Goal: Task Accomplishment & Management: Complete application form

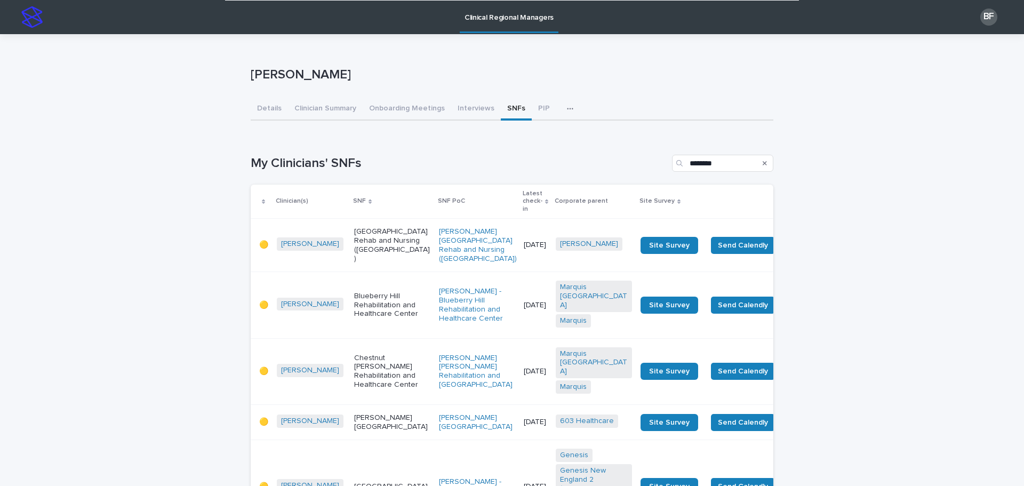
click at [507, 15] on p "Clinical Regional Managers" at bounding box center [509, 11] width 89 height 22
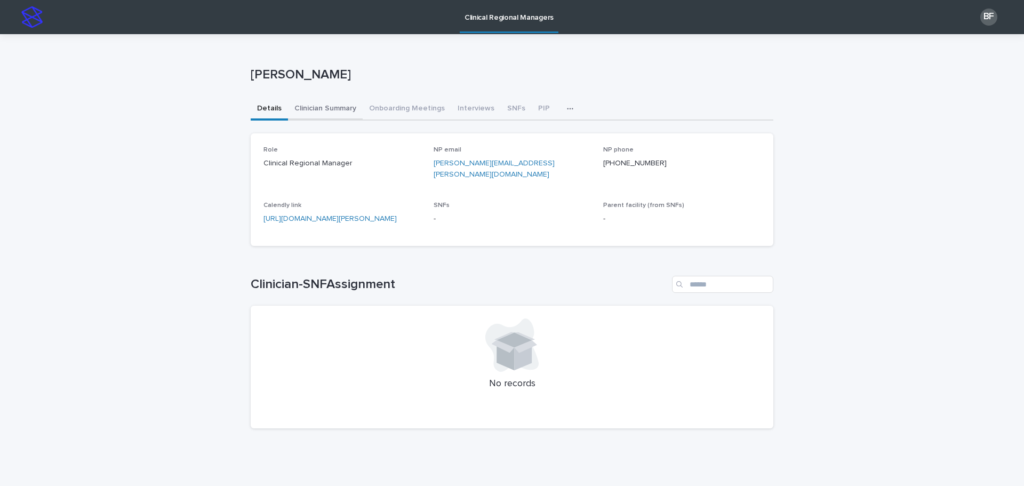
click at [334, 105] on button "Clinician Summary" at bounding box center [325, 109] width 75 height 22
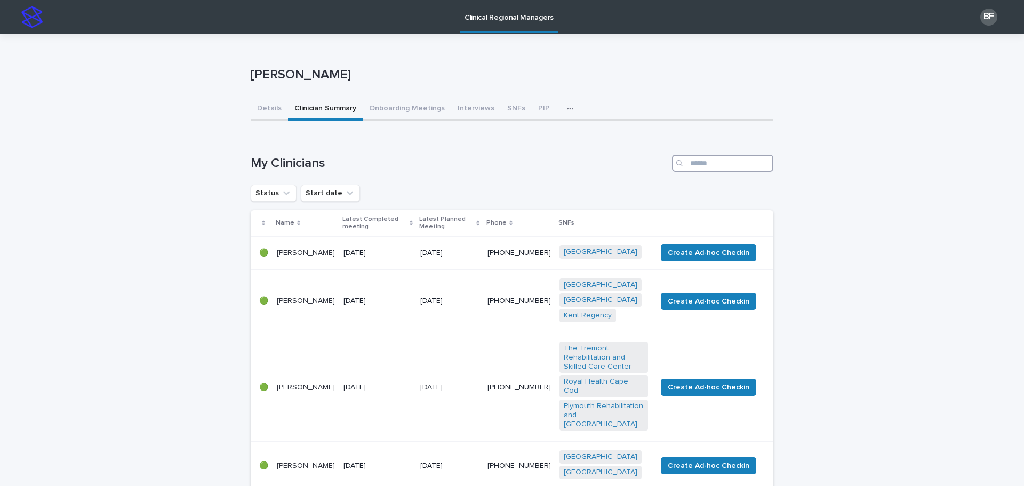
click at [699, 155] on input "Search" at bounding box center [722, 163] width 101 height 17
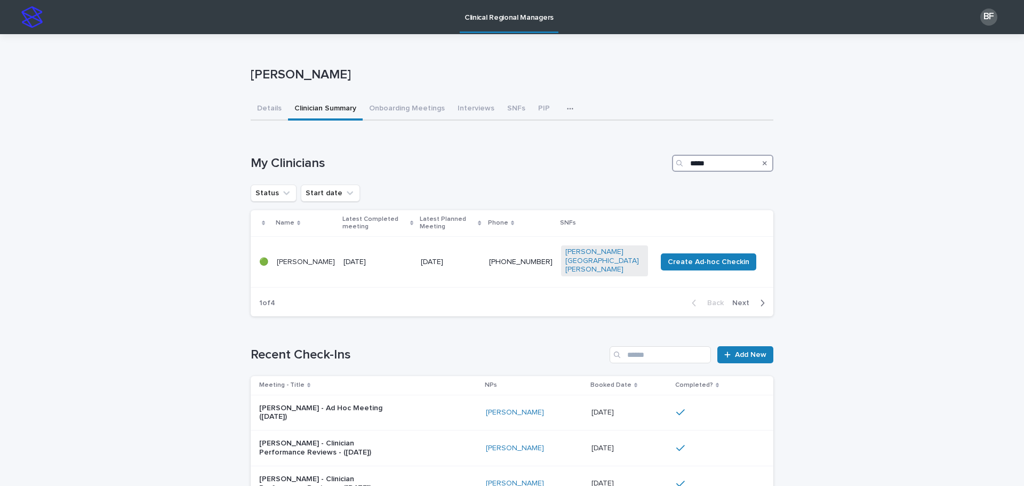
type input "******"
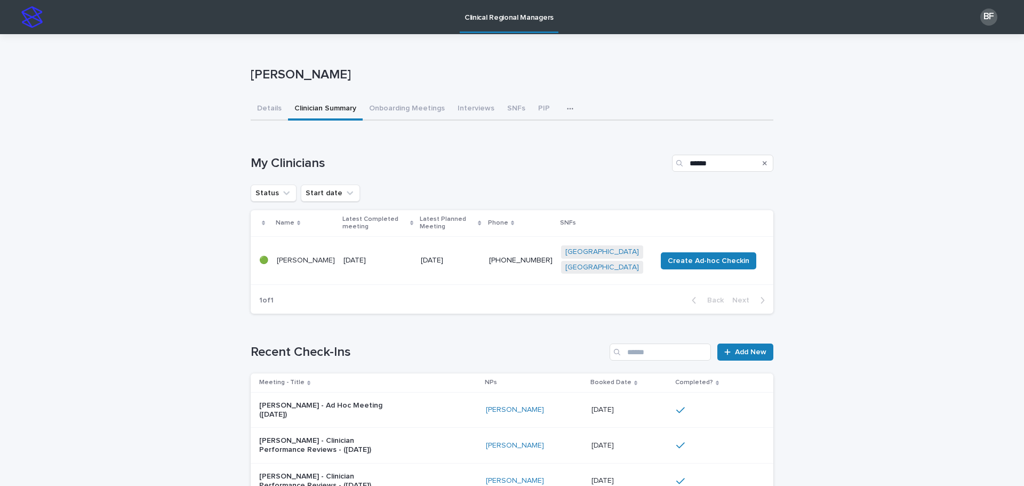
click at [353, 265] on p "[DATE]" at bounding box center [378, 260] width 69 height 9
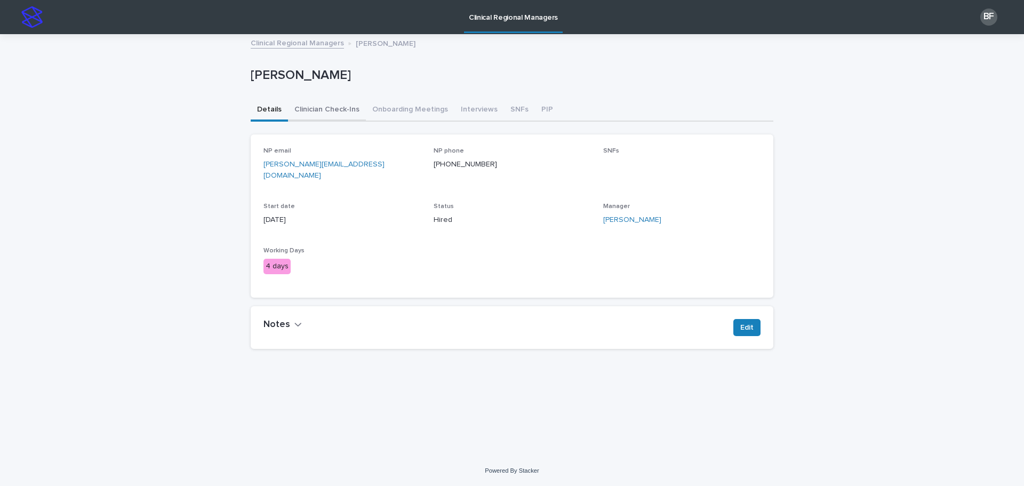
click at [323, 111] on button "Clinician Check-Ins" at bounding box center [327, 110] width 78 height 22
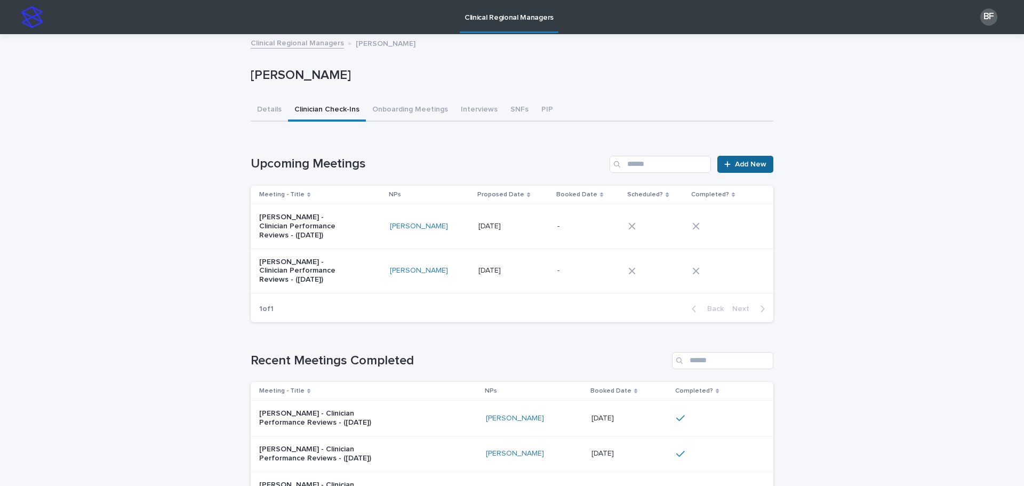
click at [735, 167] on span "Add New" at bounding box center [750, 164] width 31 height 7
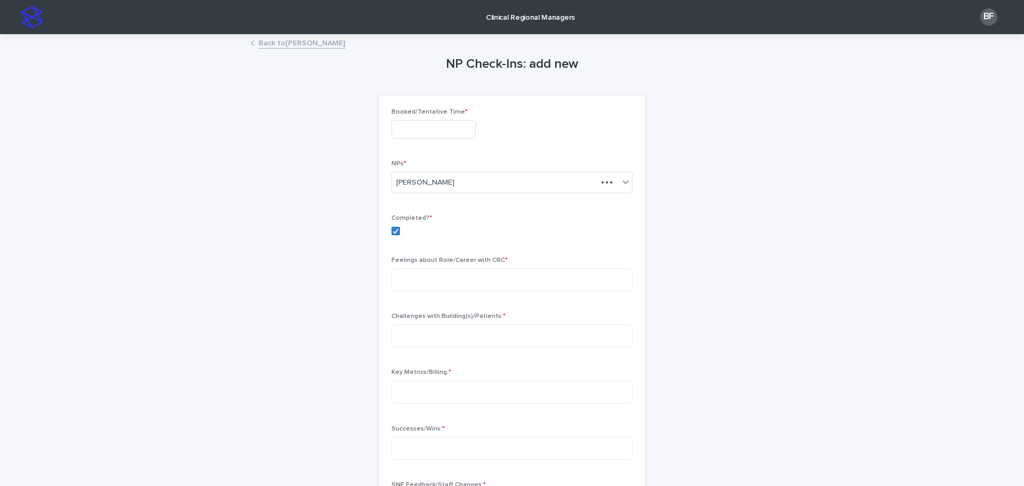
click at [444, 134] on input "text" at bounding box center [434, 129] width 84 height 19
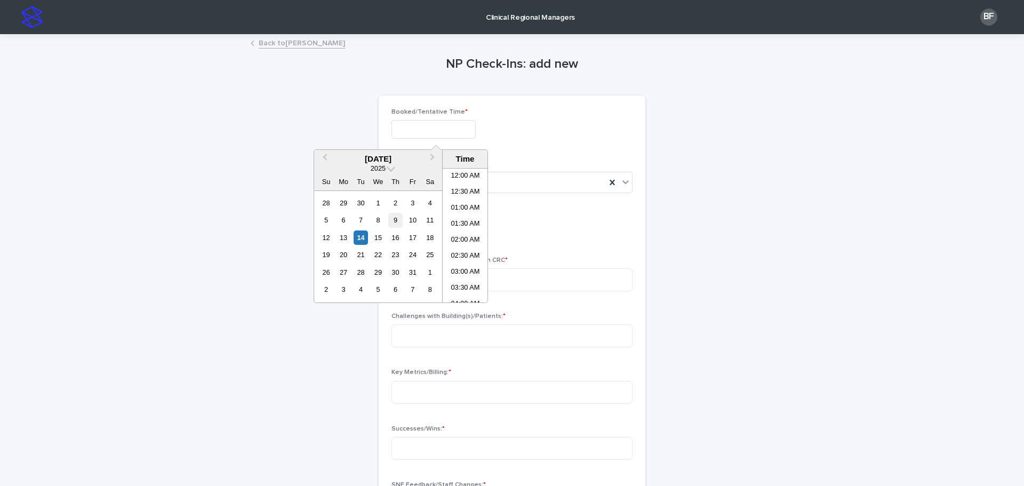
scroll to position [293, 0]
click at [397, 216] on div "9" at bounding box center [395, 220] width 14 height 14
click at [467, 198] on li "08:00 AM" at bounding box center [465, 193] width 45 height 16
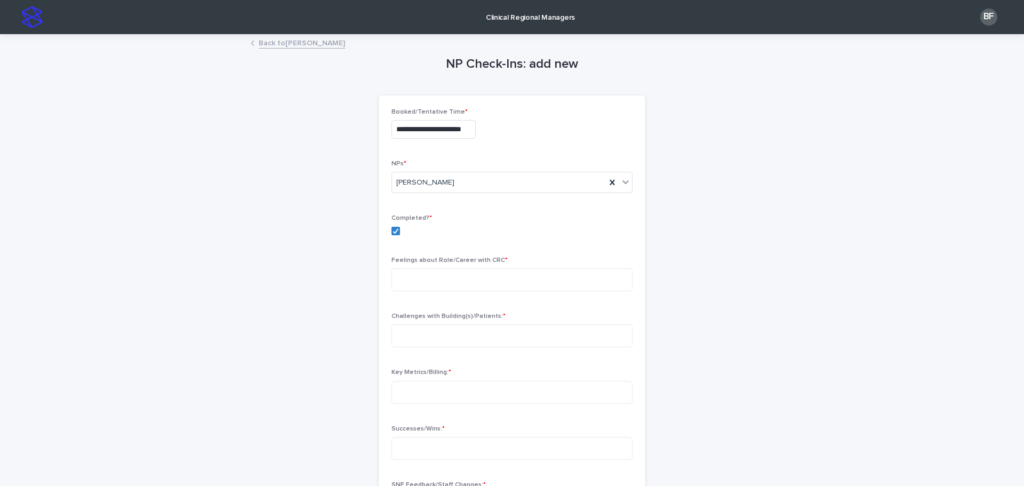
click at [467, 126] on input "**********" at bounding box center [434, 129] width 84 height 19
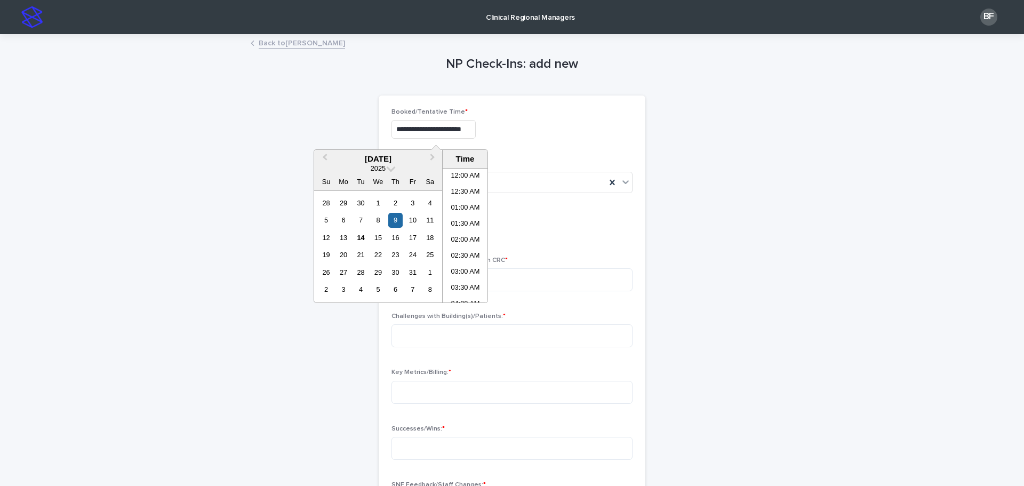
scroll to position [197, 0]
click at [459, 269] on li "09:00 AM" at bounding box center [465, 267] width 45 height 16
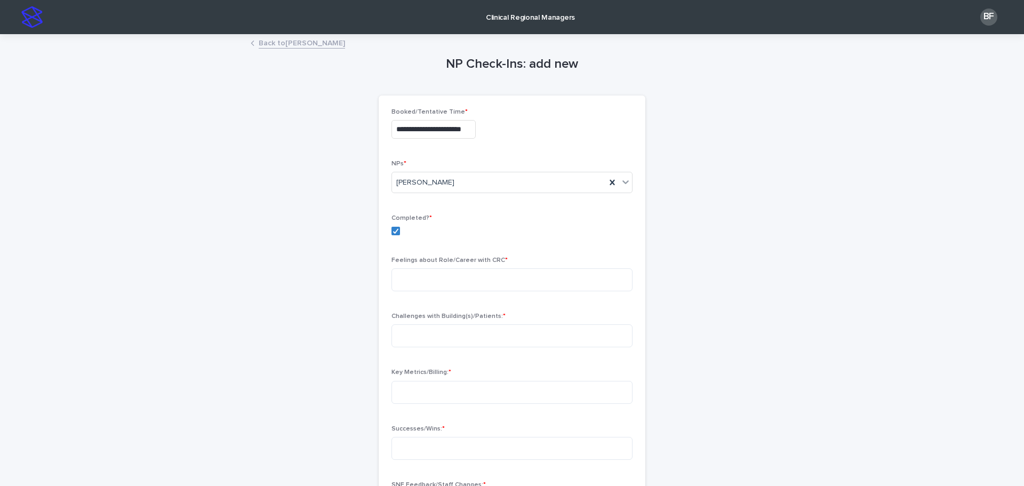
type input "**********"
click at [429, 280] on textarea at bounding box center [512, 279] width 241 height 23
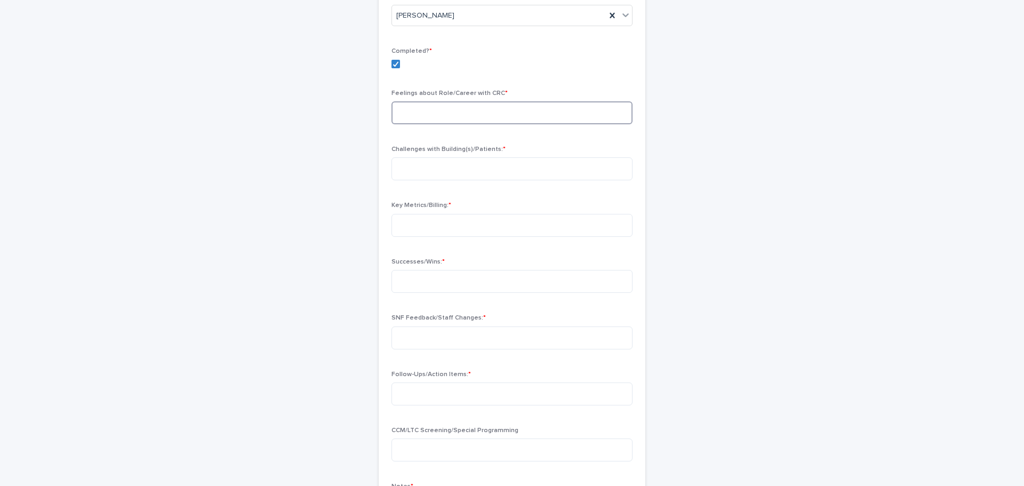
scroll to position [107, 0]
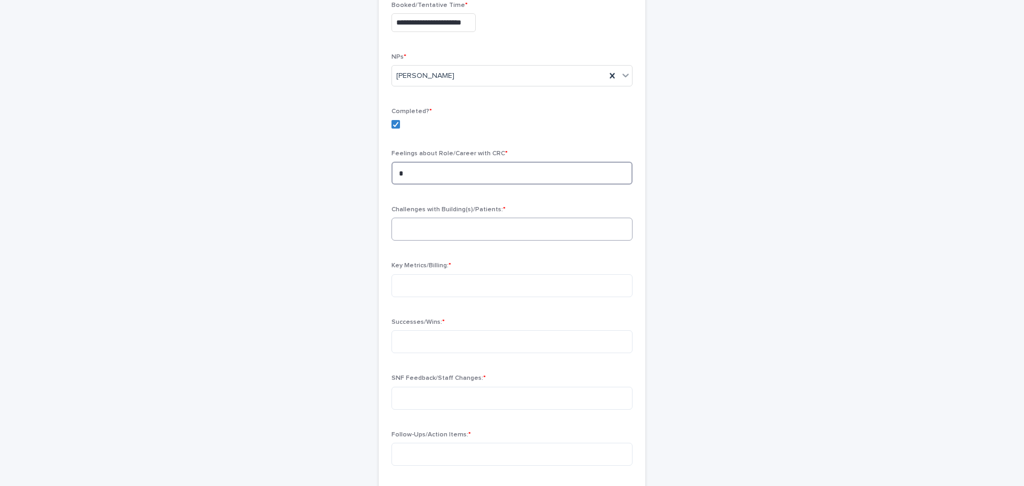
type textarea "*"
click at [459, 238] on textarea at bounding box center [512, 229] width 241 height 23
type textarea "*"
click at [422, 292] on textarea at bounding box center [512, 285] width 241 height 23
type textarea "*"
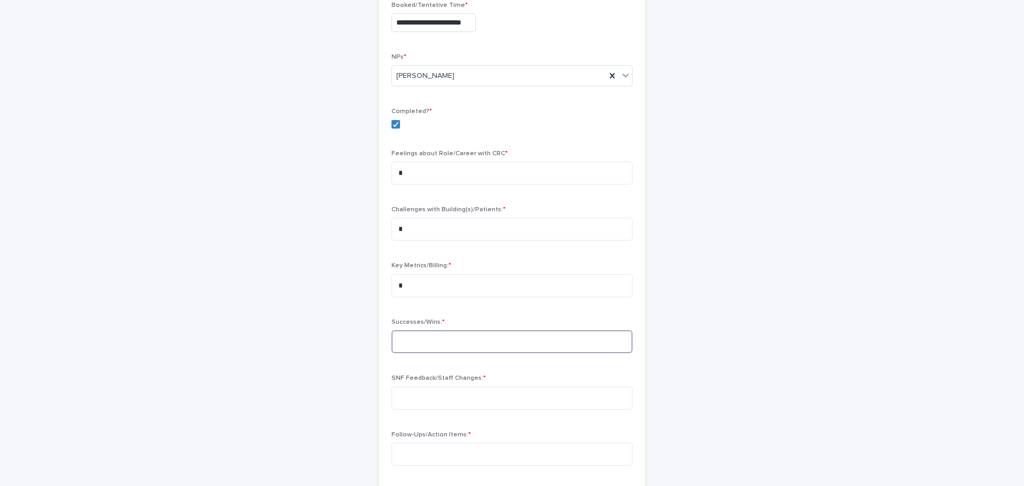
click at [415, 347] on textarea at bounding box center [512, 341] width 241 height 23
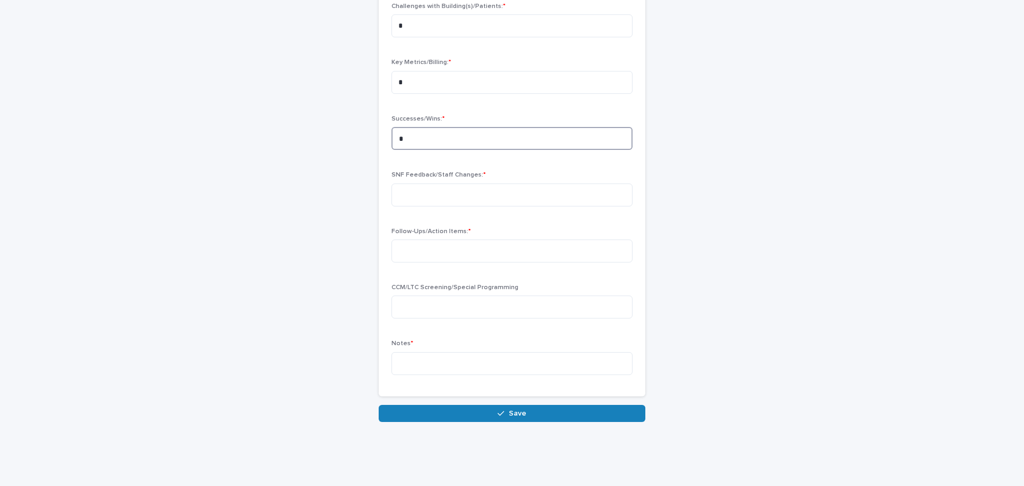
scroll to position [320, 0]
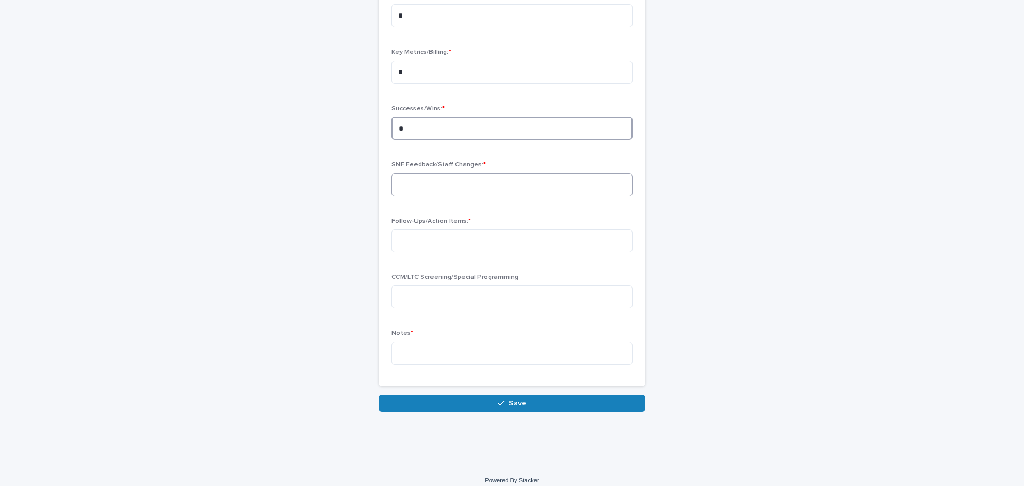
type textarea "*"
click at [423, 185] on textarea at bounding box center [512, 184] width 241 height 23
type textarea "*"
drag, startPoint x: 414, startPoint y: 242, endPoint x: 418, endPoint y: 252, distance: 10.8
click at [414, 243] on textarea at bounding box center [512, 240] width 241 height 23
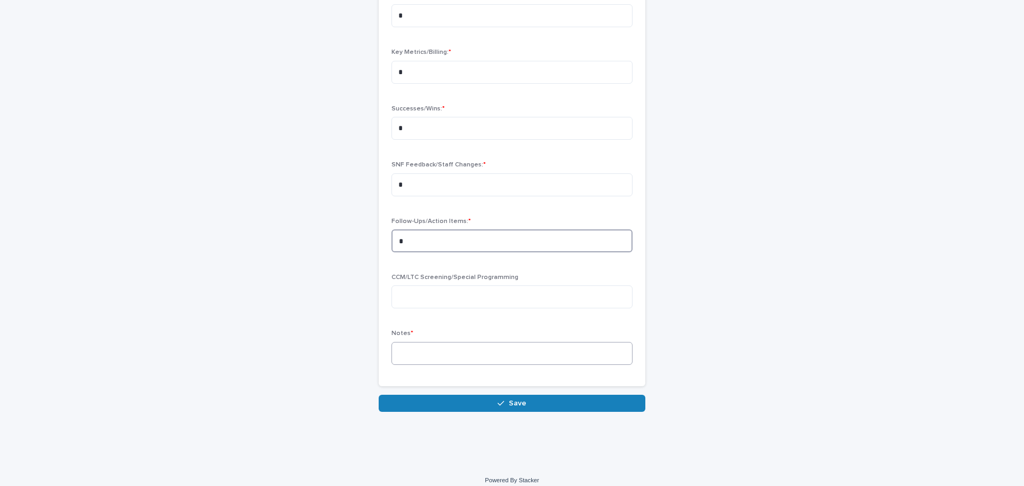
type textarea "*"
click at [409, 352] on textarea at bounding box center [512, 353] width 241 height 23
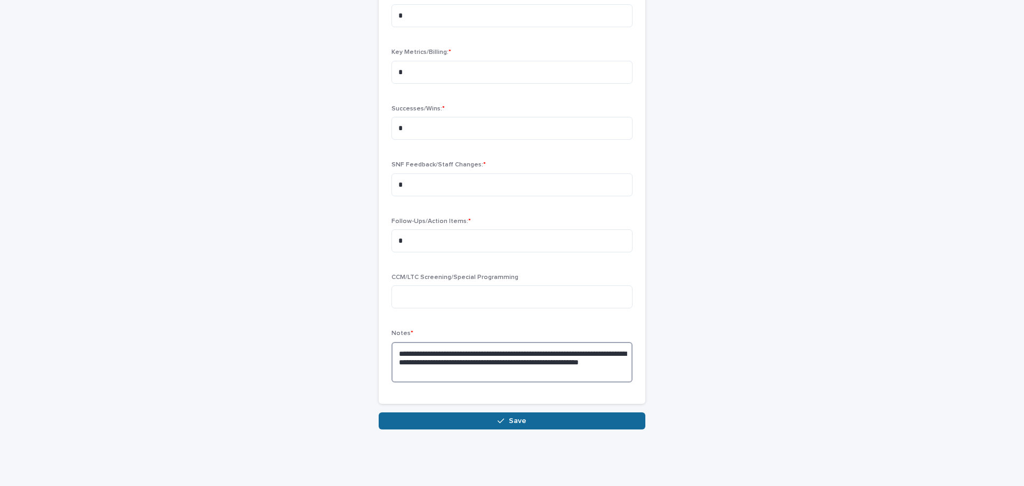
type textarea "**********"
click at [506, 426] on button "Save" at bounding box center [512, 420] width 267 height 17
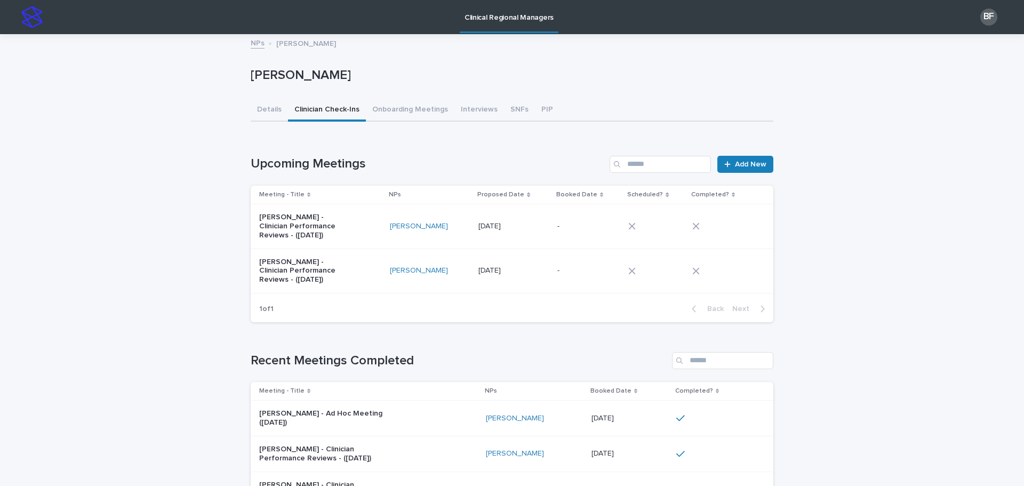
click at [326, 110] on button "Clinician Check-Ins" at bounding box center [327, 110] width 78 height 22
click at [245, 38] on div "NPs [PERSON_NAME]" at bounding box center [511, 43] width 533 height 15
click at [251, 40] on link "NPs" at bounding box center [258, 42] width 14 height 12
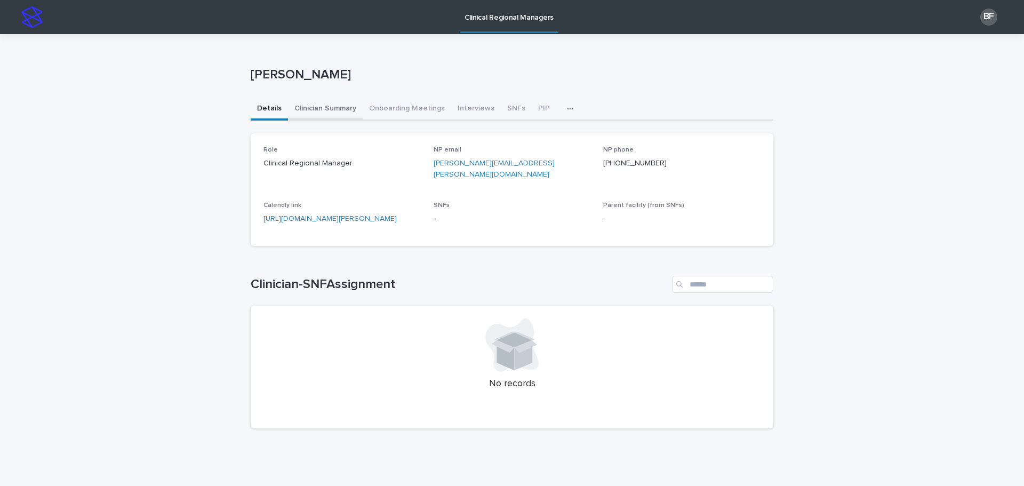
click at [317, 109] on button "Clinician Summary" at bounding box center [325, 109] width 75 height 22
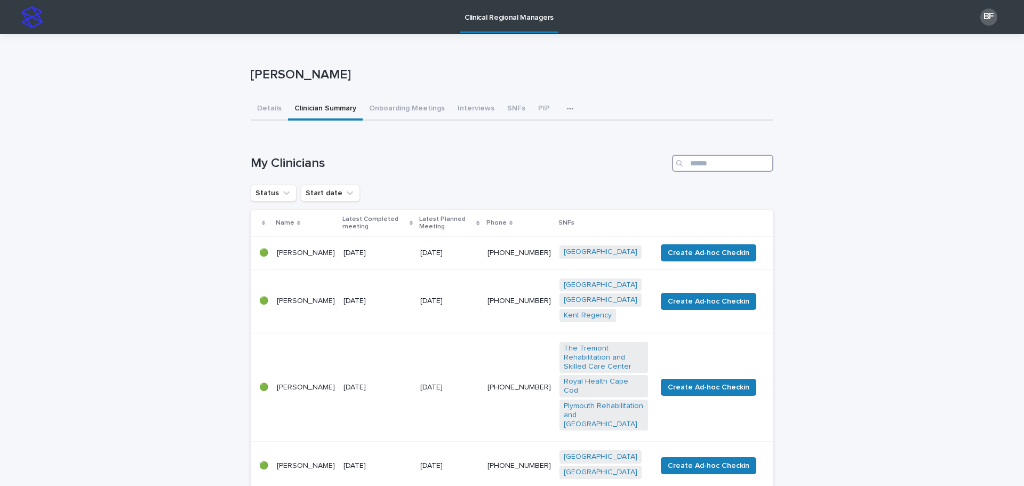
click at [698, 165] on input "Search" at bounding box center [722, 163] width 101 height 17
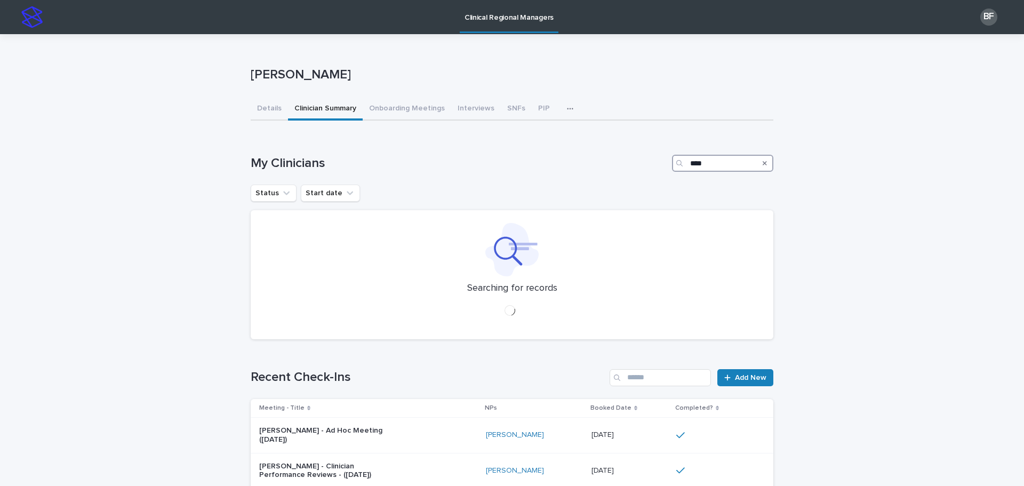
type input "*****"
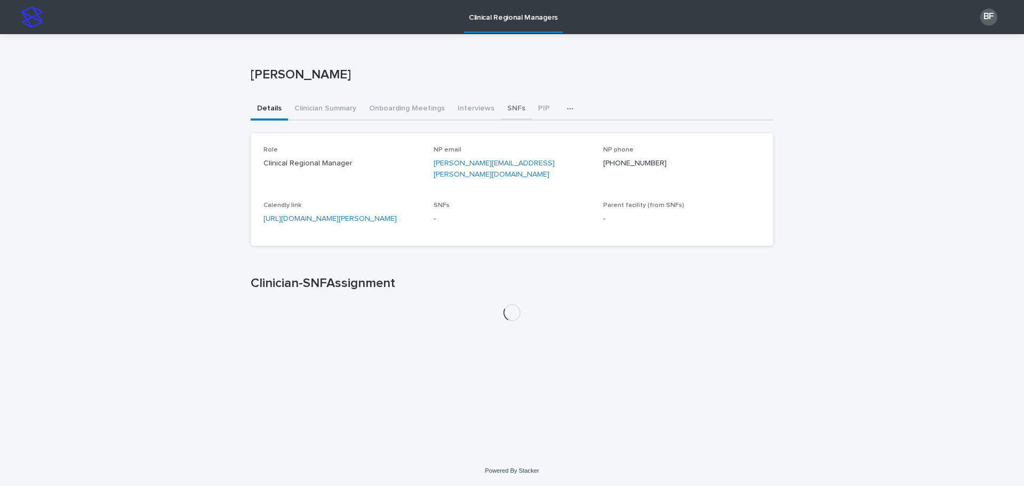
click at [512, 105] on button "SNFs" at bounding box center [516, 109] width 31 height 22
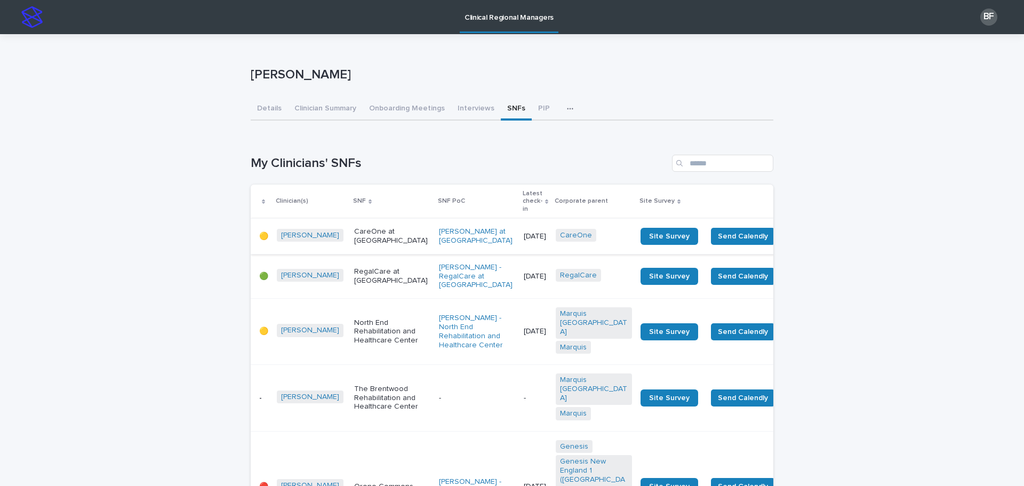
click at [523, 197] on p "Latest check-in" at bounding box center [533, 201] width 20 height 27
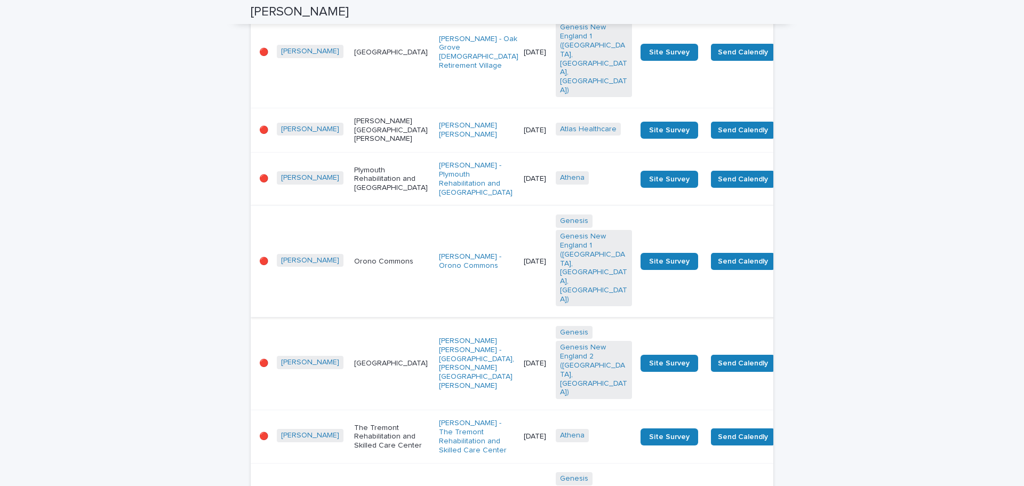
scroll to position [693, 0]
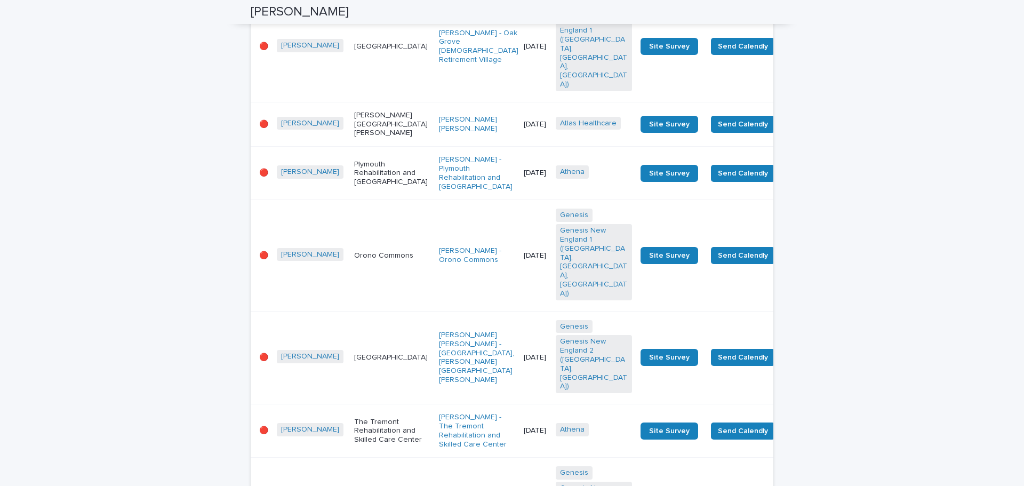
click at [365, 260] on p "Orono Commons" at bounding box center [392, 255] width 76 height 9
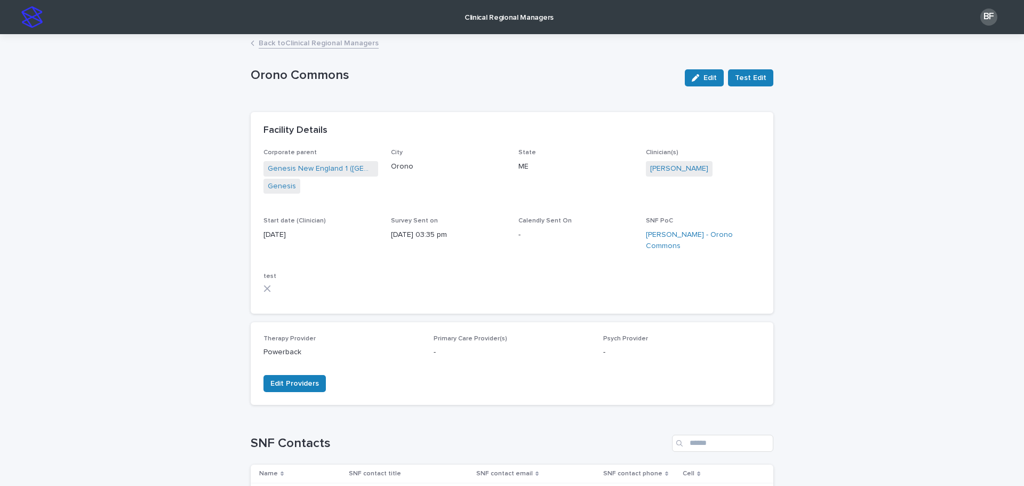
click at [493, 14] on p "Clinical Regional Managers" at bounding box center [509, 11] width 89 height 22
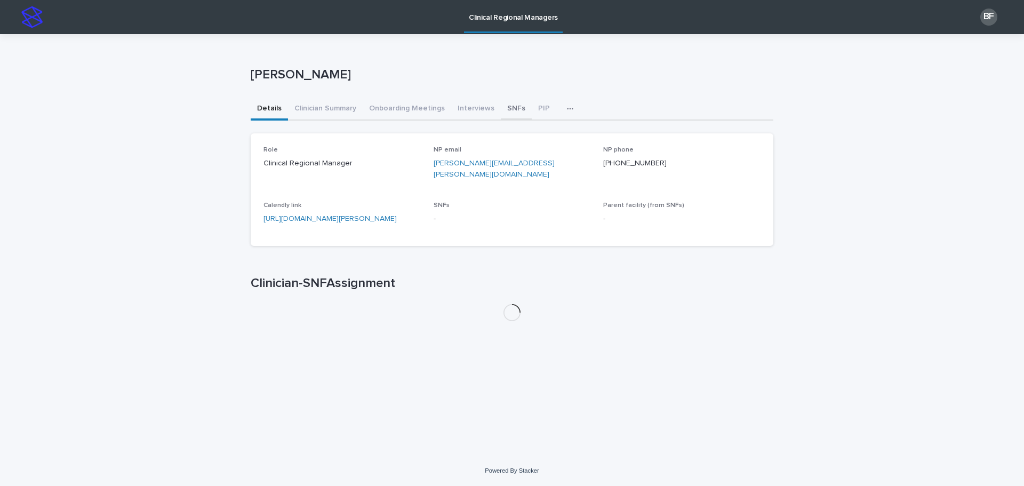
click at [504, 105] on button "SNFs" at bounding box center [516, 109] width 31 height 22
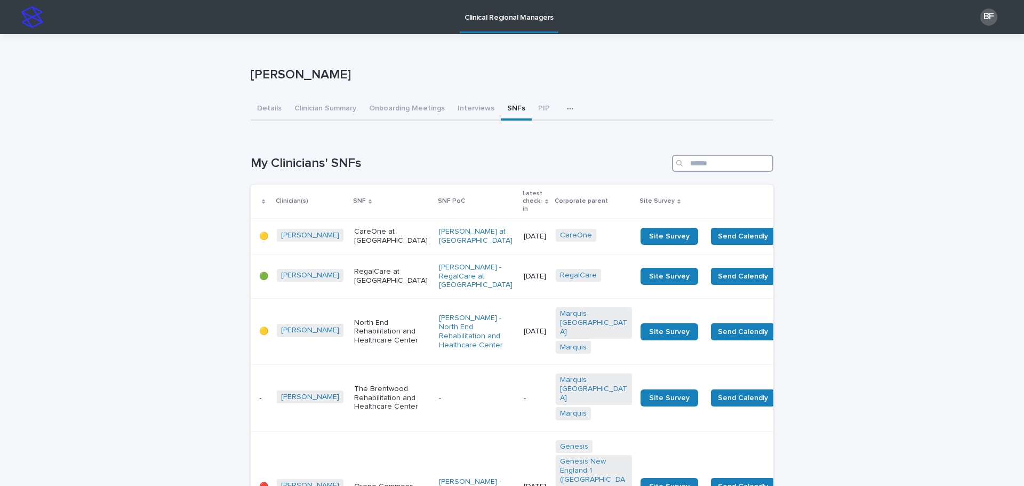
click at [700, 162] on input "Search" at bounding box center [722, 163] width 101 height 17
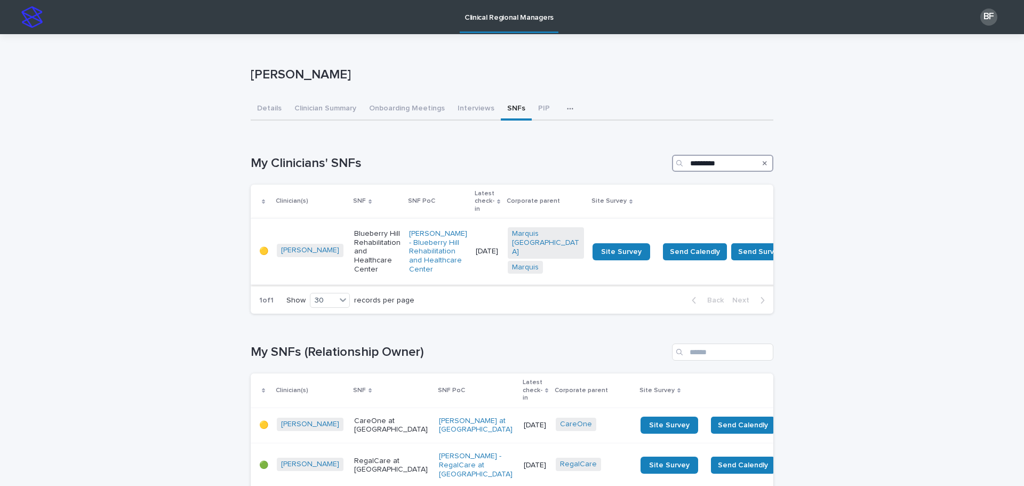
type input "*********"
click at [357, 236] on p "Blueberry Hill Rehabilitation and Healthcare Center" at bounding box center [377, 251] width 46 height 45
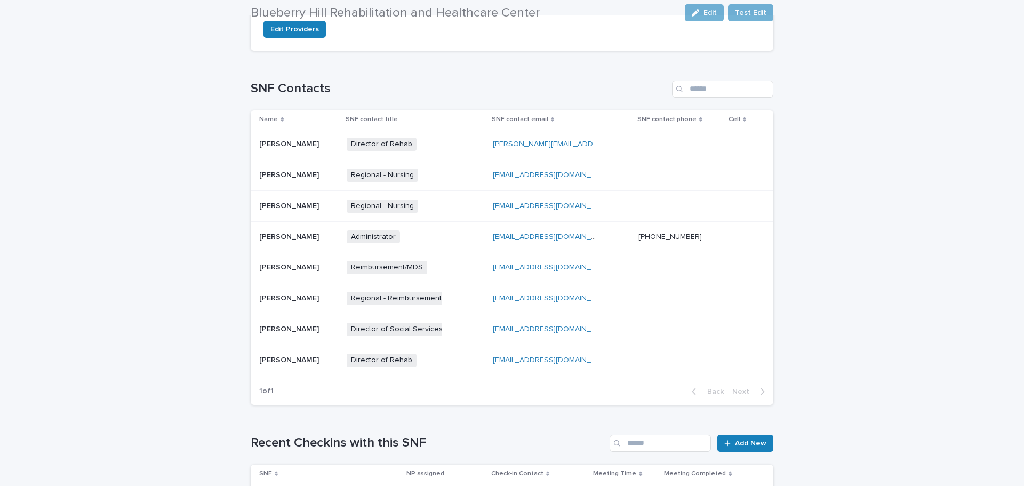
scroll to position [373, 0]
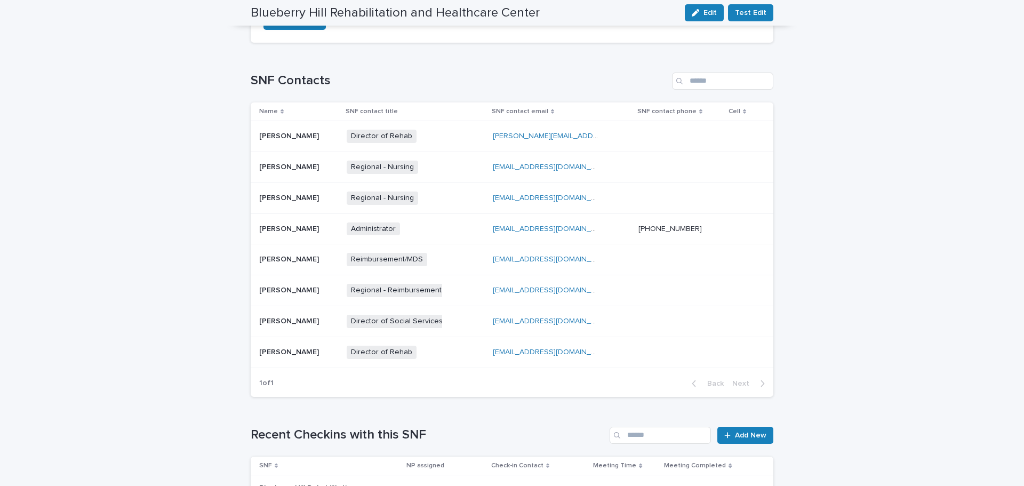
click at [323, 350] on p at bounding box center [298, 352] width 79 height 9
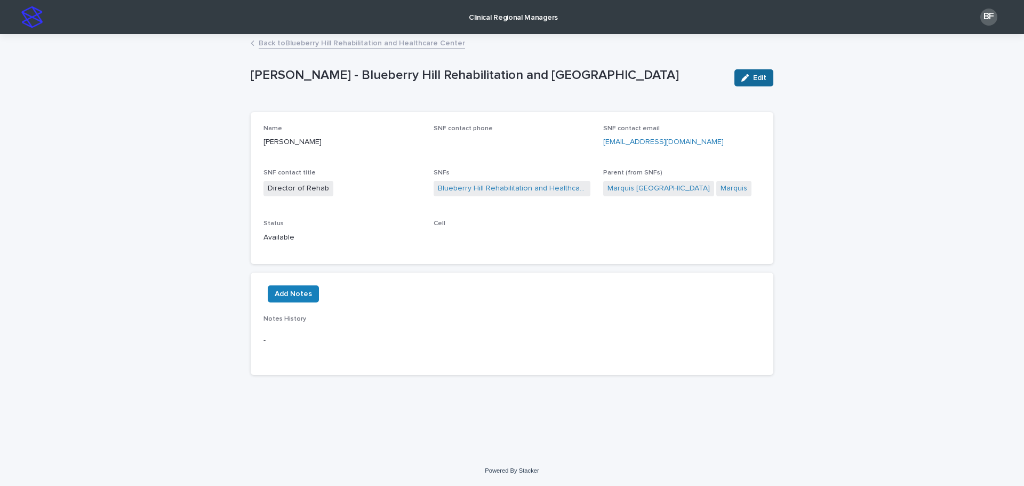
click at [754, 74] on span "Edit" at bounding box center [759, 77] width 13 height 7
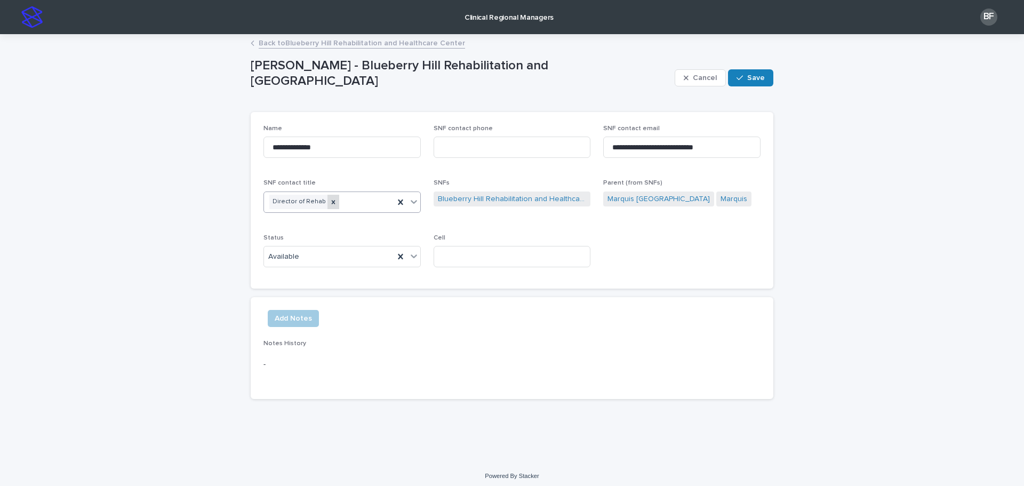
click at [330, 201] on icon at bounding box center [333, 201] width 7 height 7
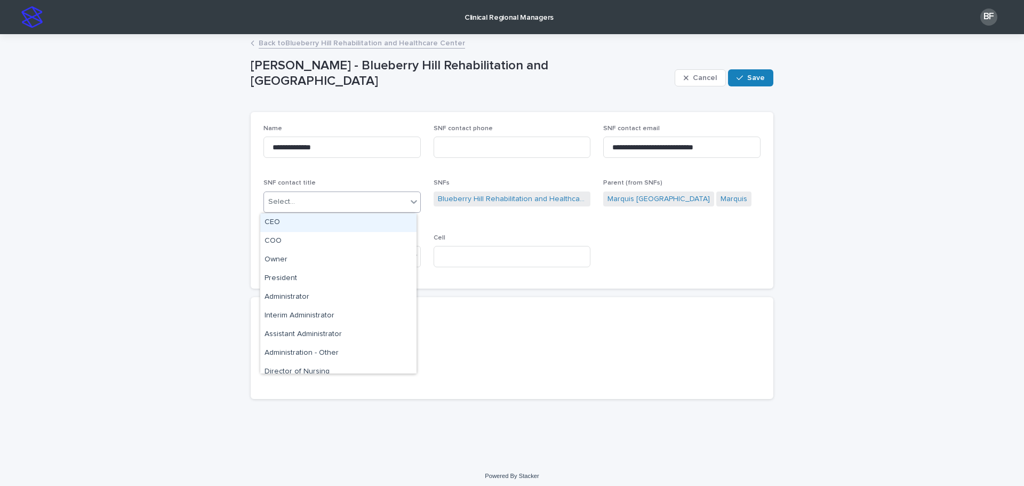
click at [414, 199] on icon at bounding box center [414, 201] width 11 height 11
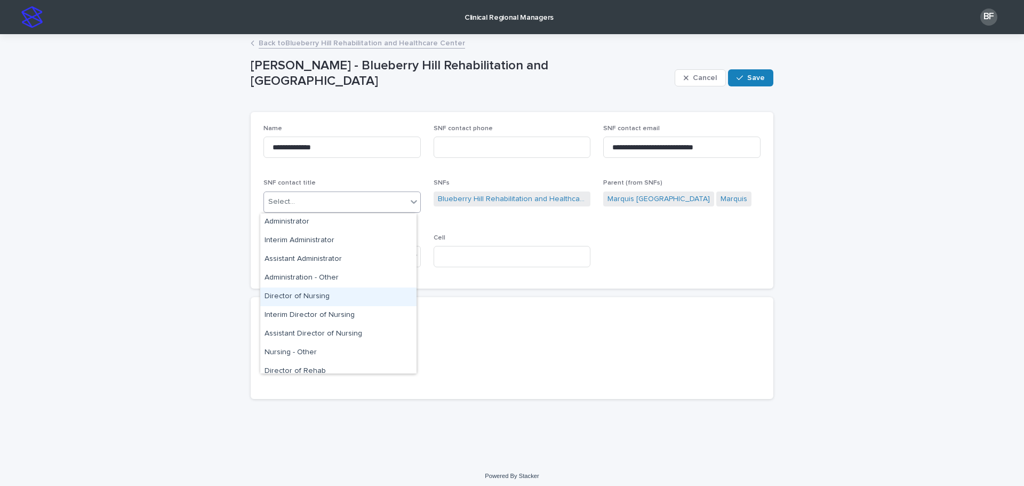
scroll to position [107, 0]
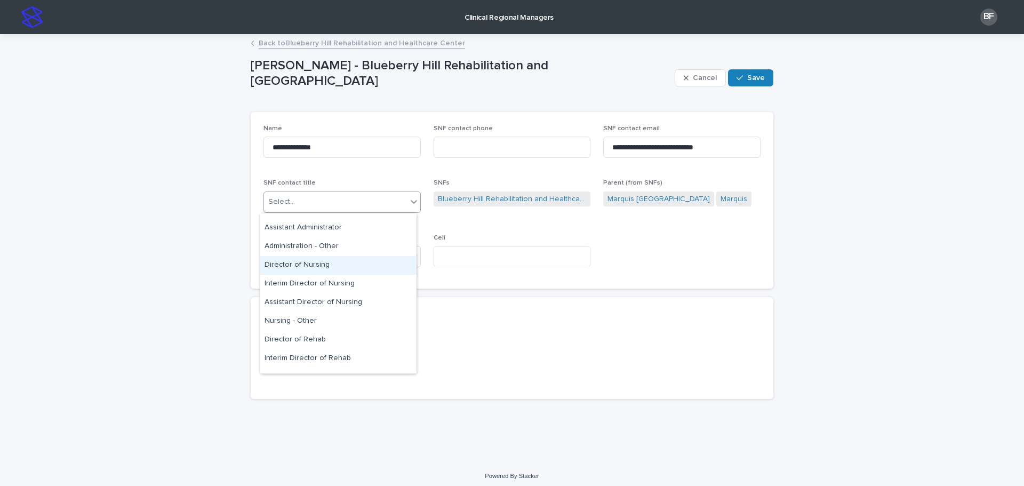
click at [325, 264] on div "Director of Nursing" at bounding box center [338, 265] width 156 height 19
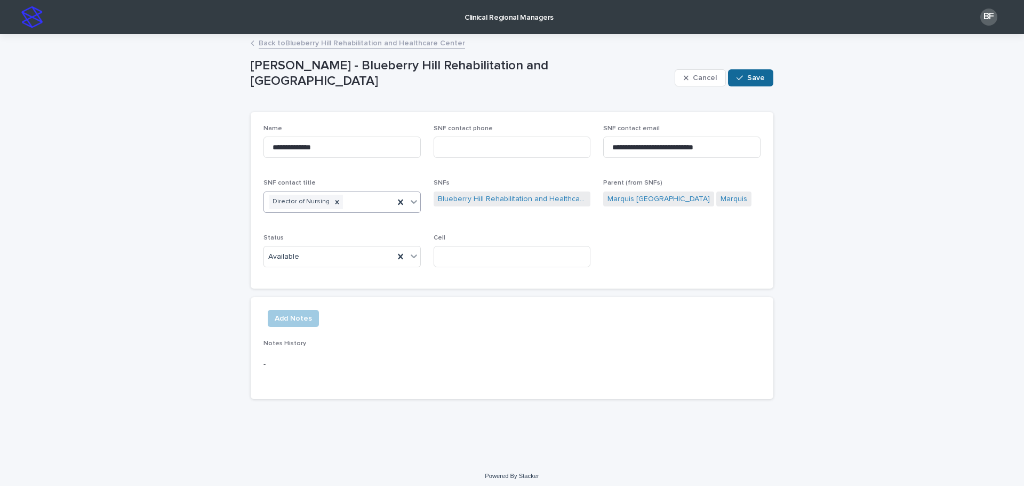
click at [761, 78] on span "Save" at bounding box center [756, 77] width 18 height 7
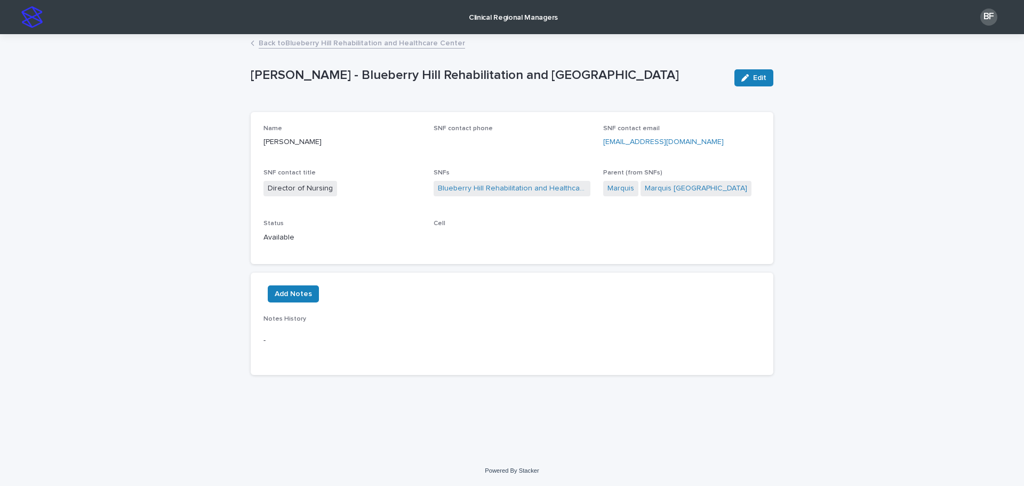
click at [284, 43] on link "Back to Blueberry Hill Rehabilitation and Healthcare Center" at bounding box center [362, 42] width 206 height 12
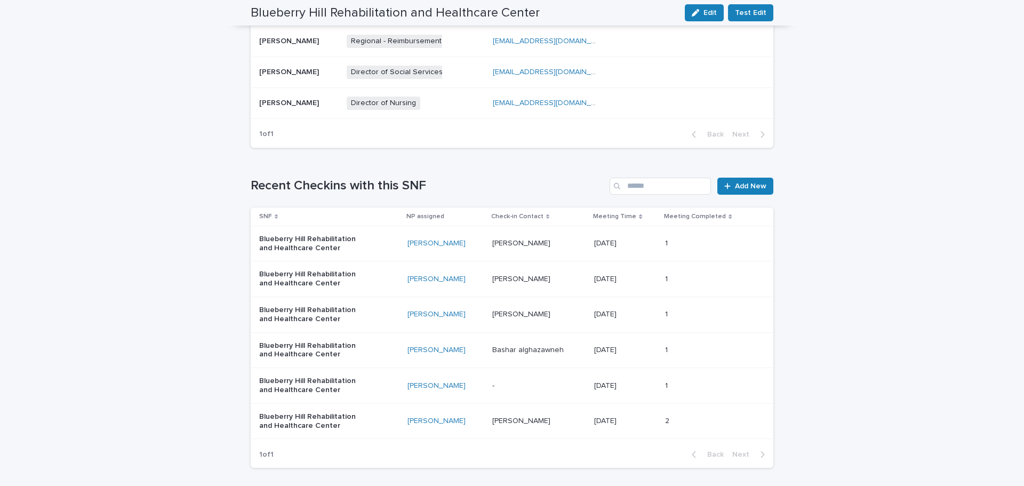
scroll to position [640, 0]
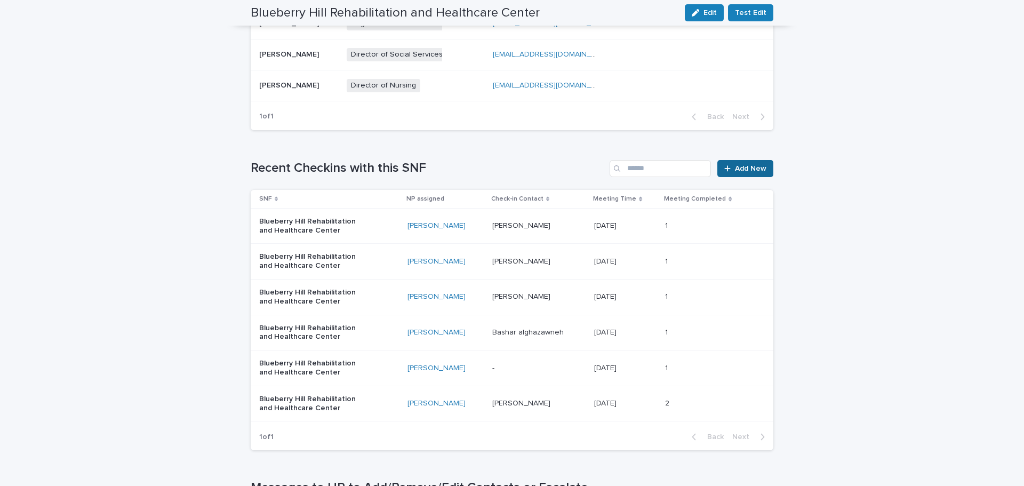
click at [739, 168] on span "Add New" at bounding box center [750, 168] width 31 height 7
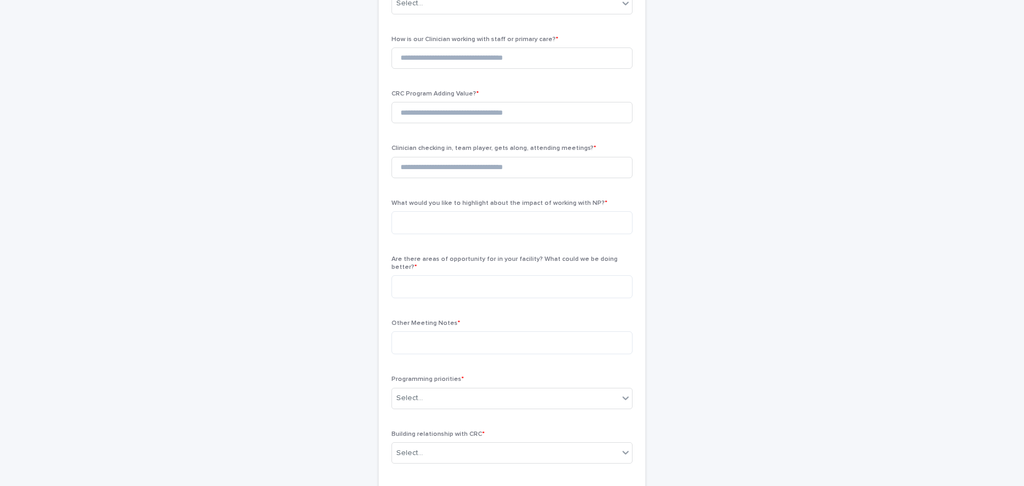
scroll to position [71, 0]
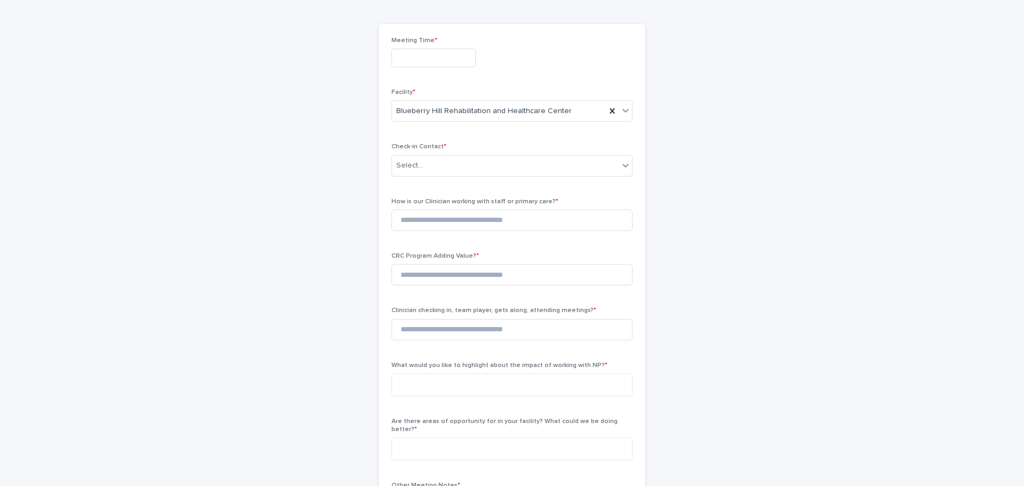
click at [408, 52] on input "text" at bounding box center [434, 58] width 84 height 19
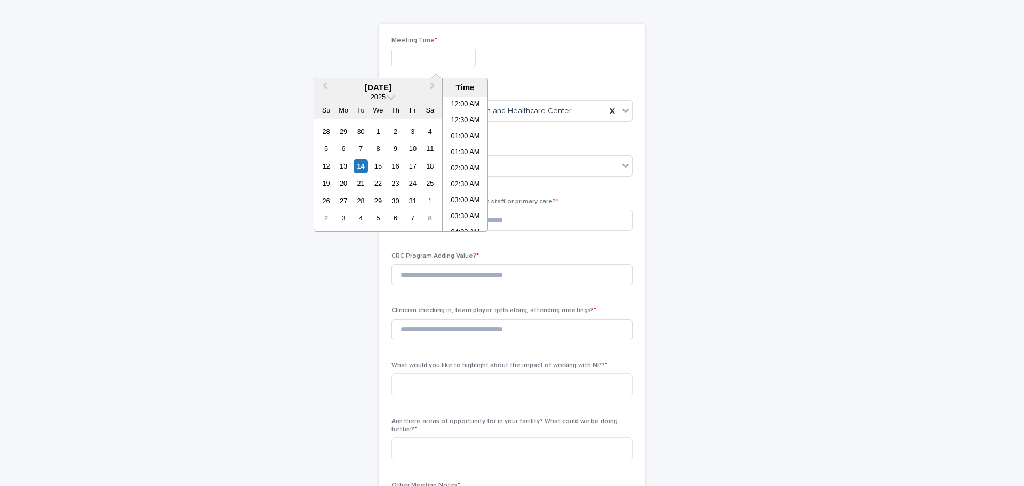
scroll to position [293, 0]
click at [364, 147] on div "7" at bounding box center [361, 148] width 14 height 14
click at [464, 131] on li "10:00 AM" at bounding box center [465, 132] width 45 height 16
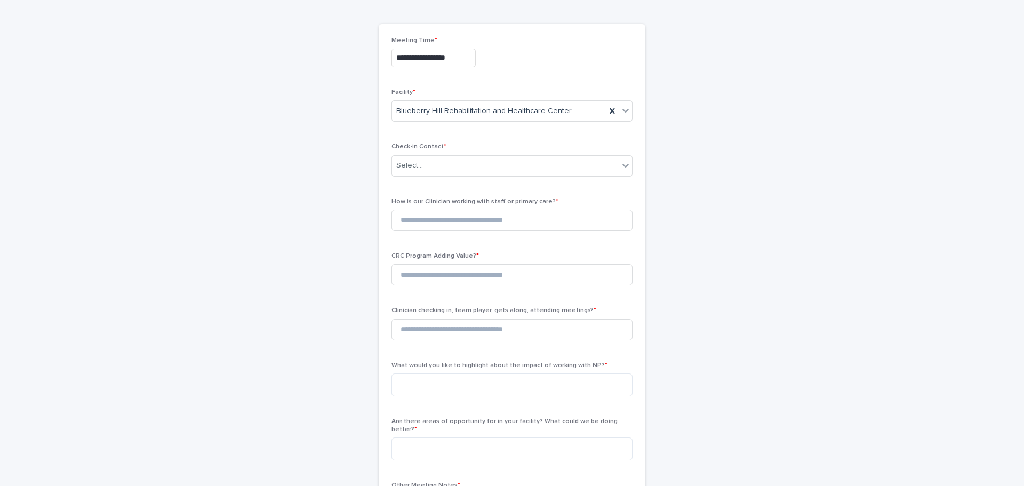
type input "**********"
click at [432, 172] on div "Select..." at bounding box center [505, 166] width 227 height 18
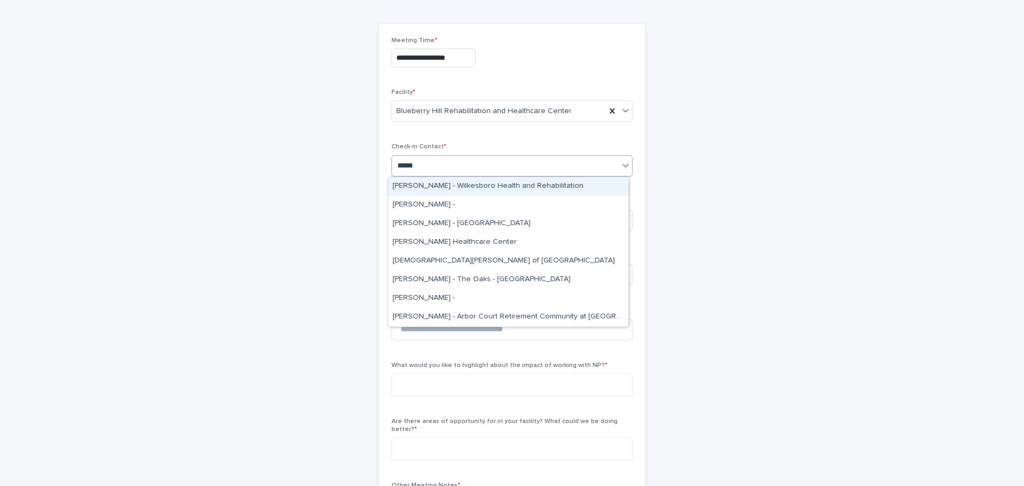
type input "*******"
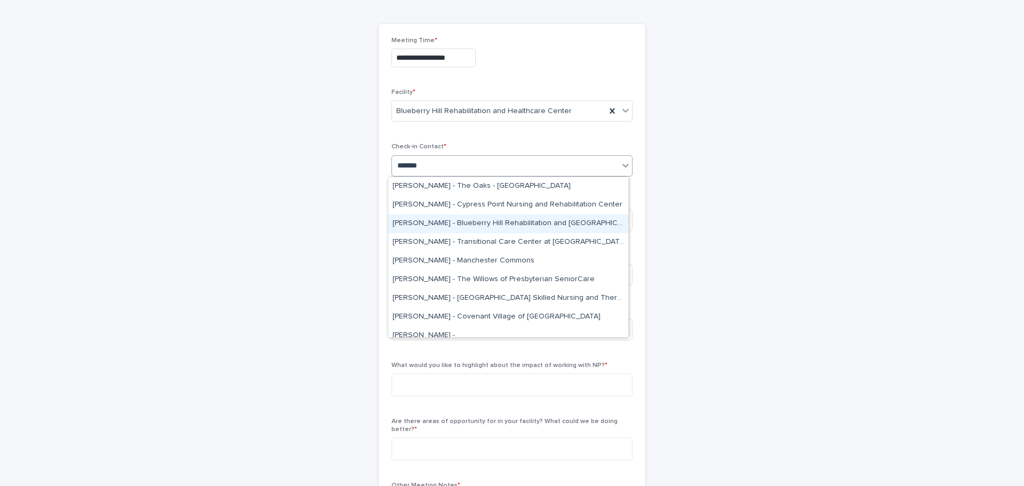
click at [429, 217] on div "Kristin Casado - Blueberry Hill Rehabilitation and Healthcare Center" at bounding box center [508, 223] width 240 height 19
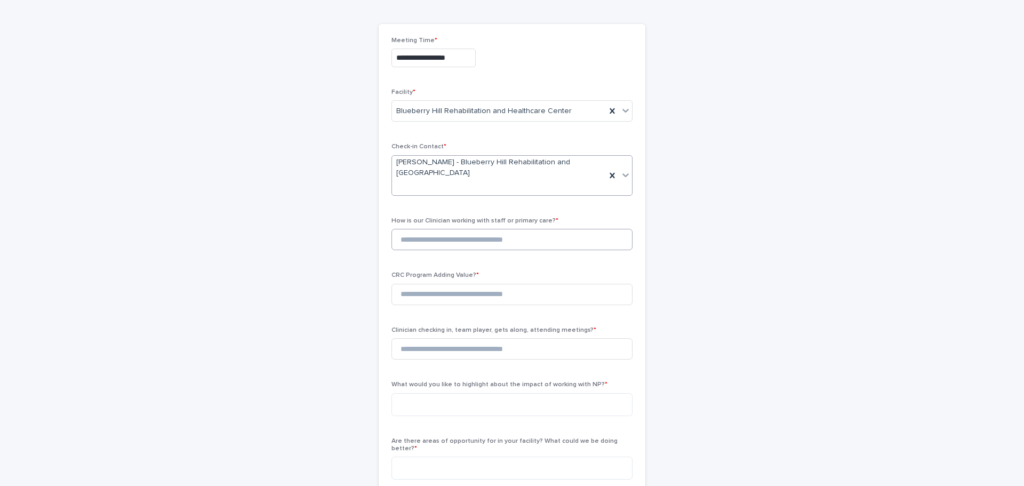
scroll to position [81, 0]
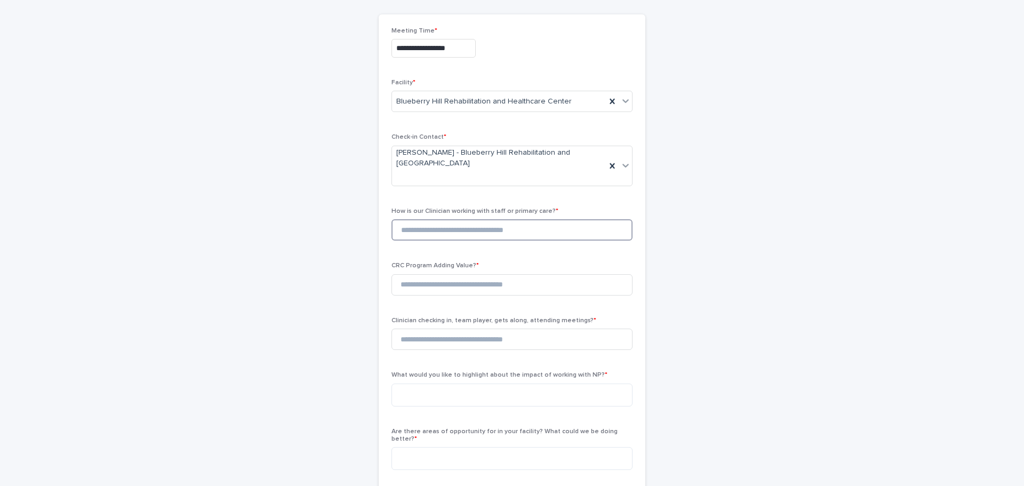
click at [423, 234] on input at bounding box center [512, 229] width 241 height 21
type input "*"
click at [426, 280] on input at bounding box center [512, 284] width 241 height 21
type input "*"
click at [426, 340] on input at bounding box center [512, 339] width 241 height 21
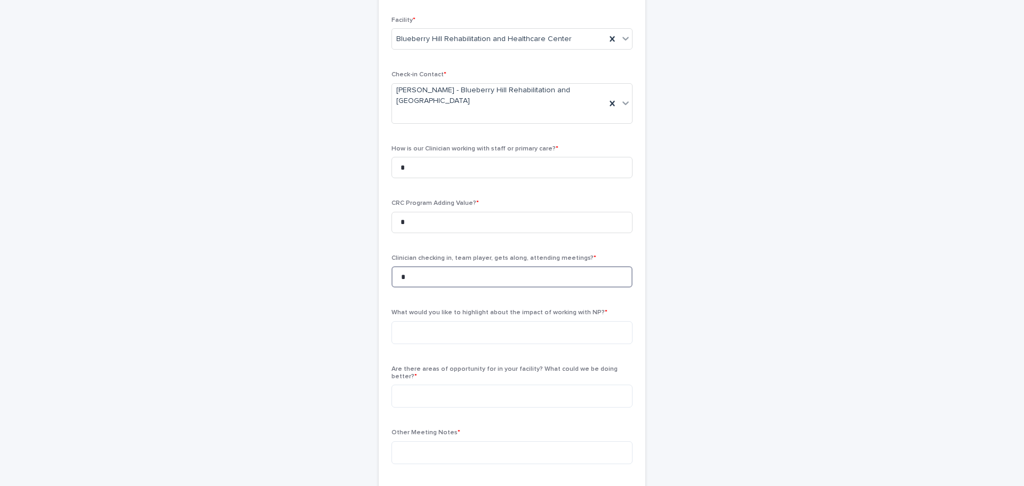
scroll to position [241, 0]
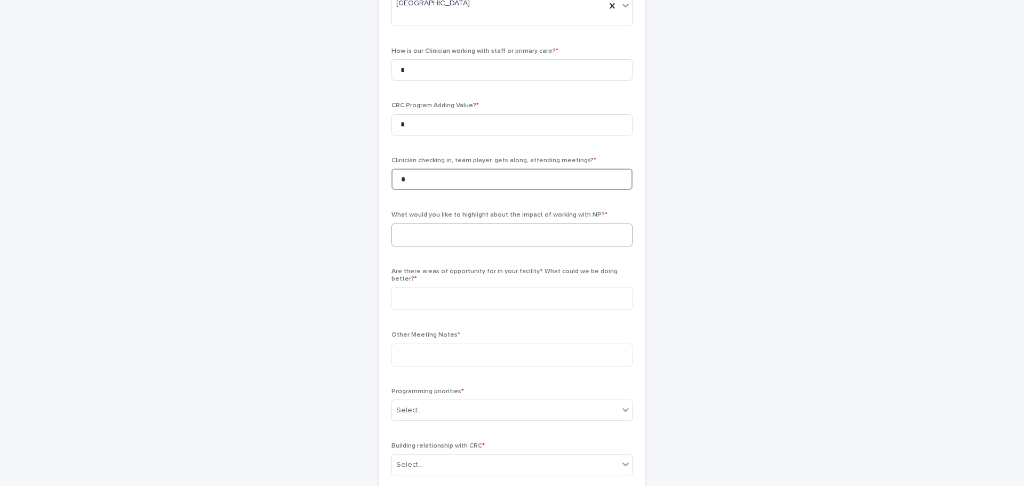
type input "*"
click at [406, 237] on textarea at bounding box center [512, 235] width 241 height 23
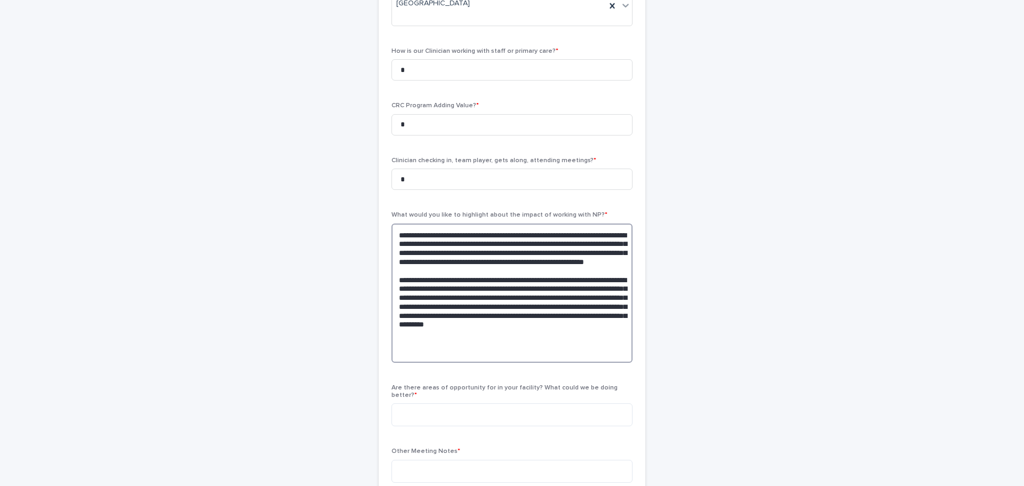
scroll to position [348, 0]
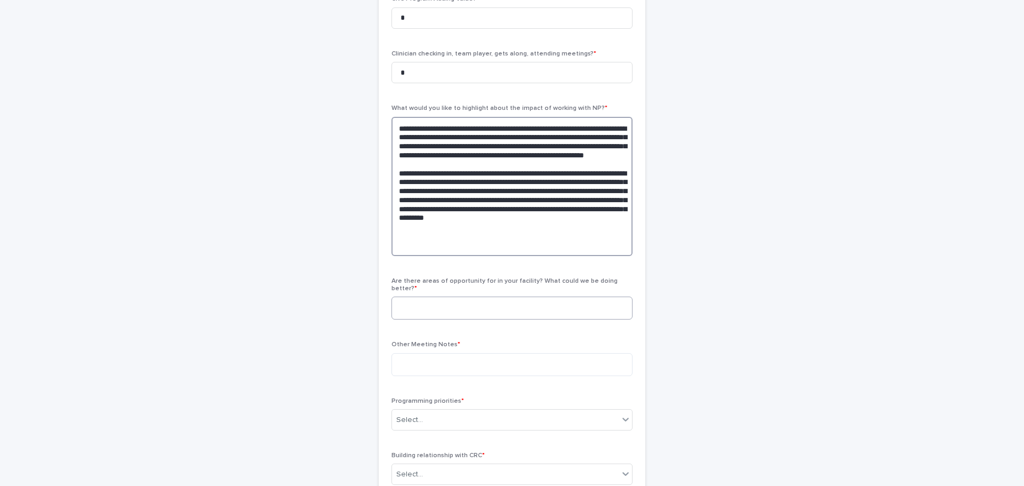
type textarea "**********"
click at [435, 299] on textarea at bounding box center [512, 308] width 241 height 23
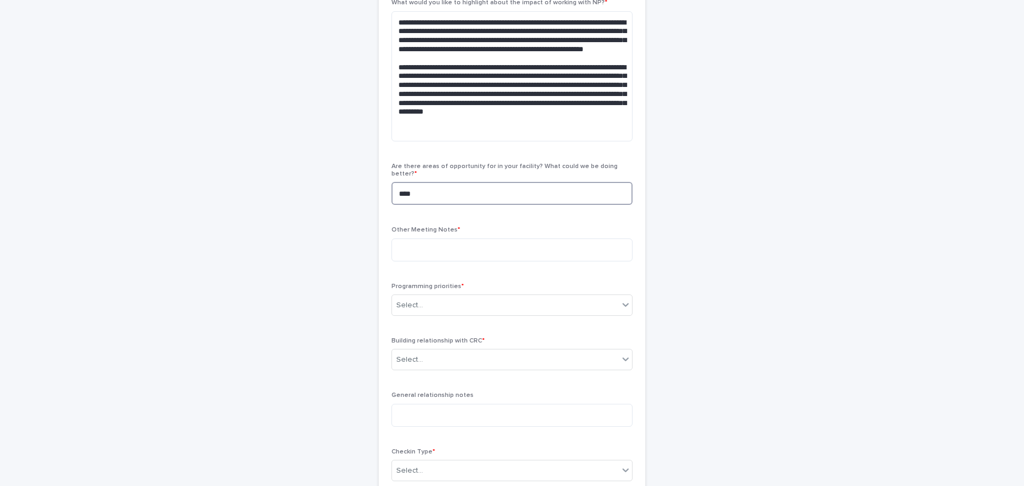
scroll to position [454, 0]
type textarea "***"
click at [449, 237] on textarea at bounding box center [512, 248] width 241 height 23
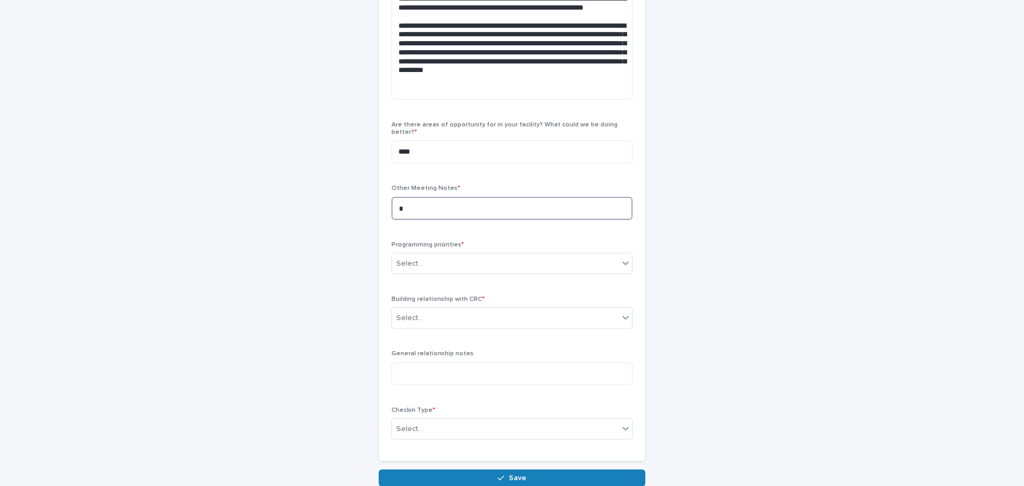
scroll to position [561, 0]
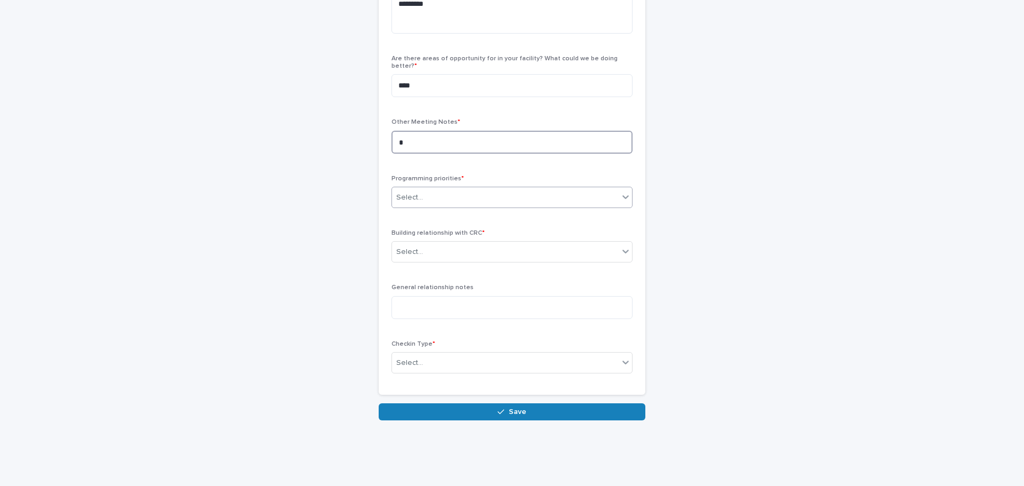
type textarea "*"
click at [448, 189] on div "Select..." at bounding box center [505, 198] width 227 height 18
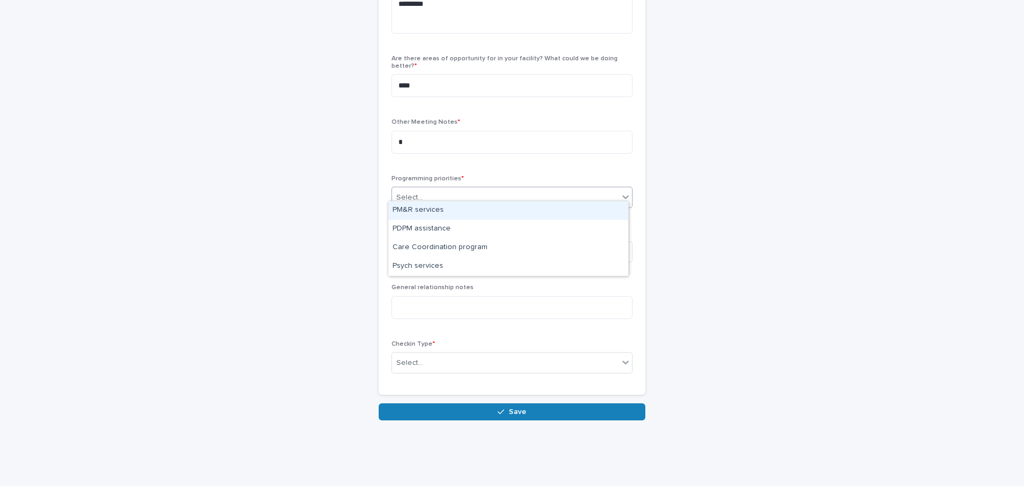
click at [435, 208] on div "PM&R services" at bounding box center [508, 210] width 240 height 19
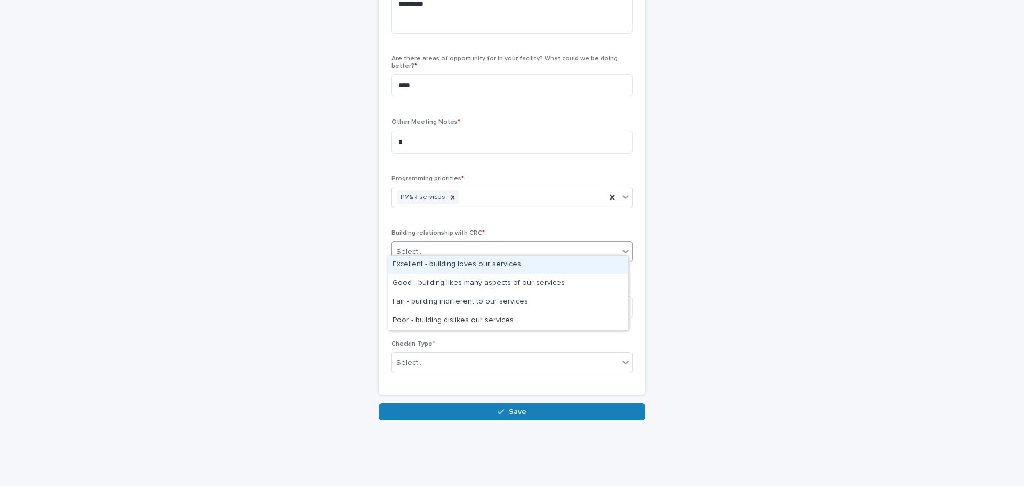
drag, startPoint x: 424, startPoint y: 247, endPoint x: 423, endPoint y: 255, distance: 8.1
click at [424, 247] on div "Select..." at bounding box center [505, 252] width 227 height 18
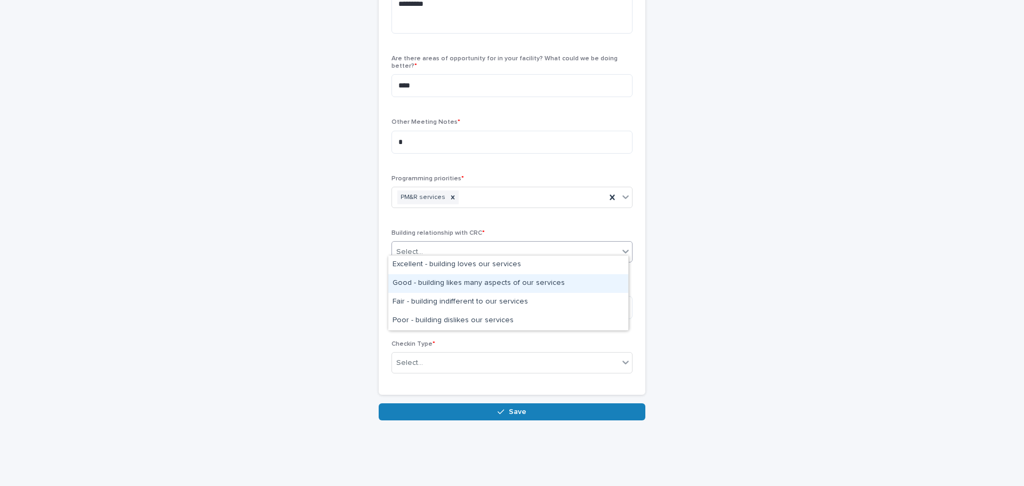
click at [421, 285] on div "Good - building likes many aspects of our services" at bounding box center [508, 283] width 240 height 19
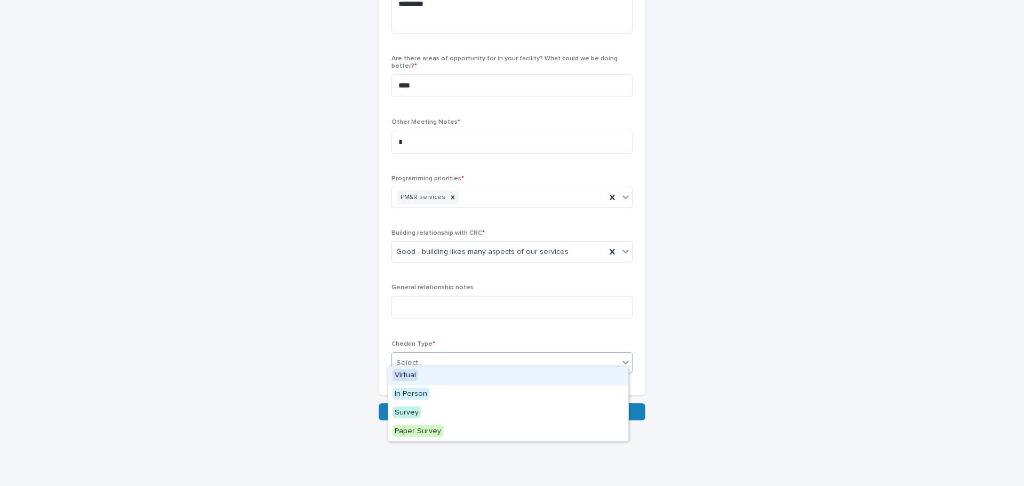
click at [418, 357] on div "Select..." at bounding box center [409, 362] width 27 height 11
click at [435, 393] on div "In-Person" at bounding box center [508, 394] width 240 height 19
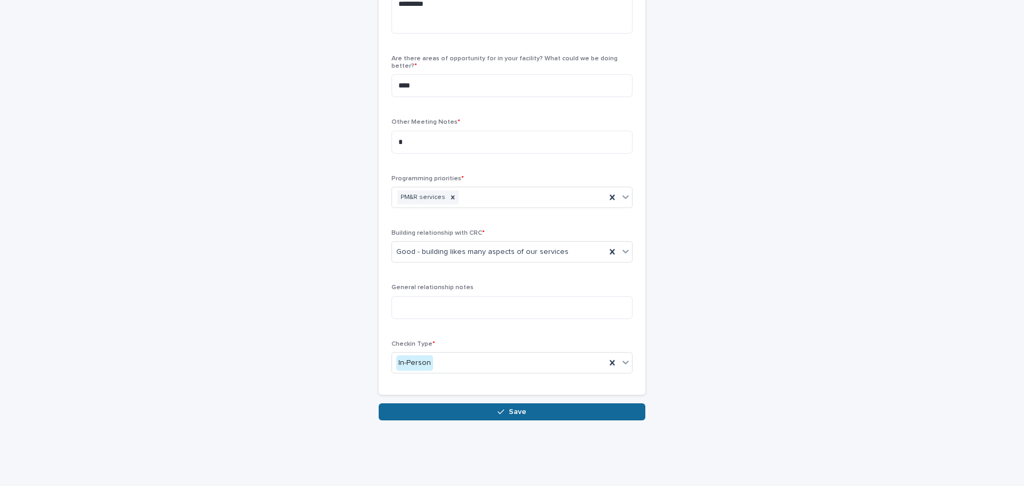
click at [444, 408] on button "Save" at bounding box center [512, 411] width 267 height 17
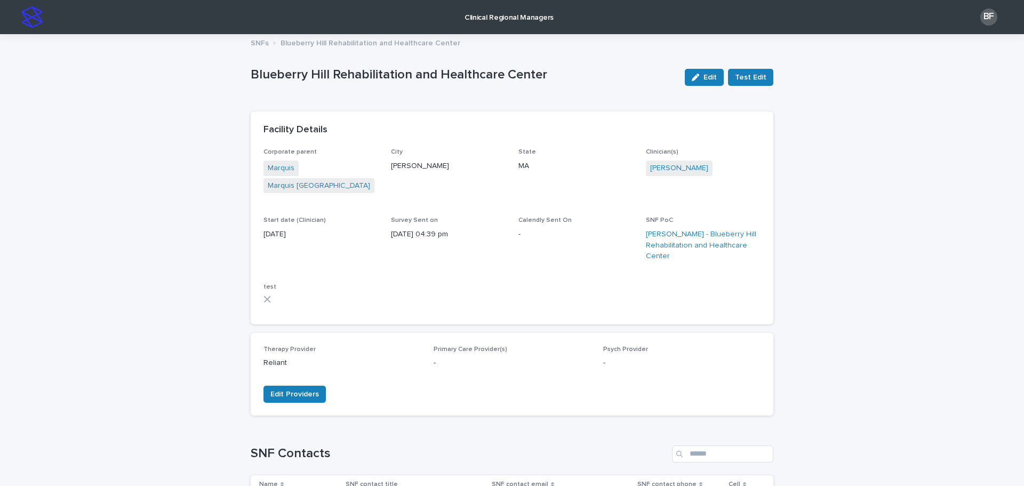
click at [500, 8] on p "Clinical Regional Managers" at bounding box center [509, 11] width 89 height 22
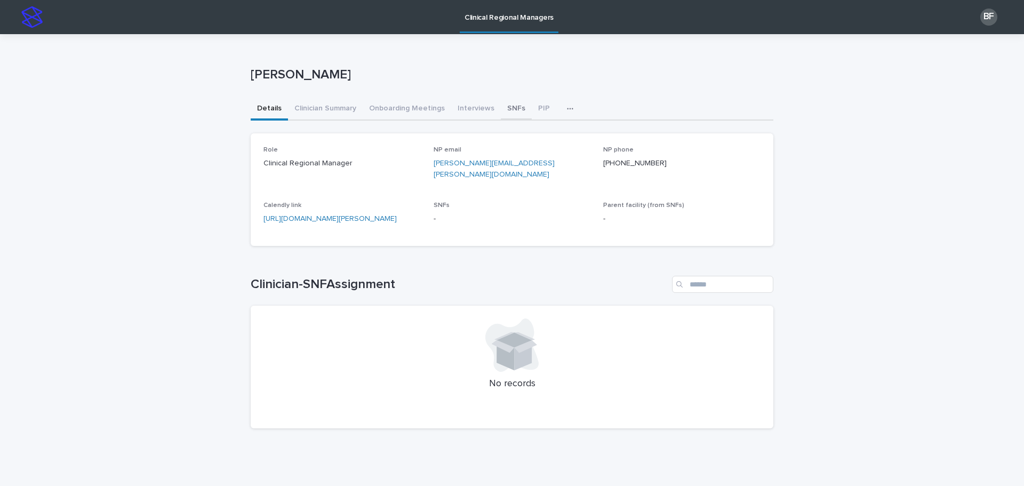
click at [510, 105] on button "SNFs" at bounding box center [516, 109] width 31 height 22
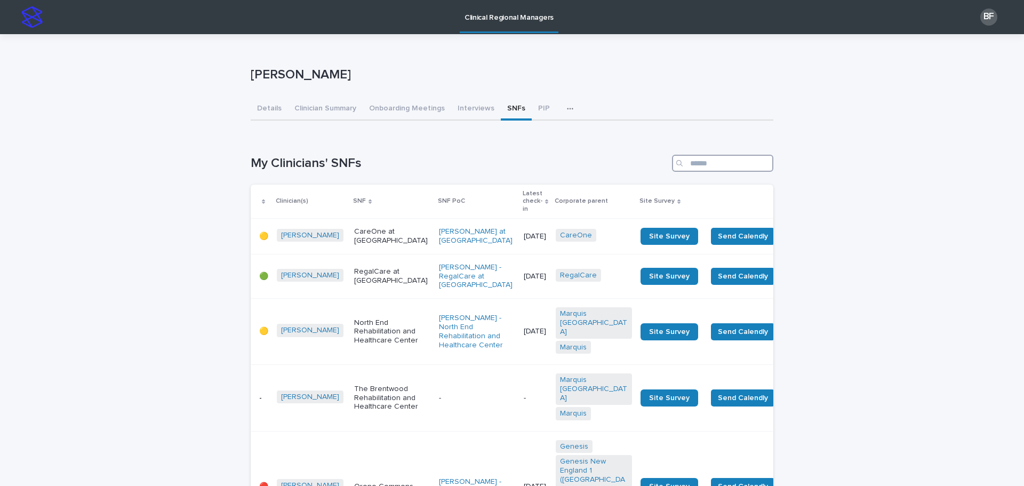
click at [729, 166] on input "Search" at bounding box center [722, 163] width 101 height 17
type input "*"
click at [328, 110] on button "Clinician Summary" at bounding box center [325, 109] width 75 height 22
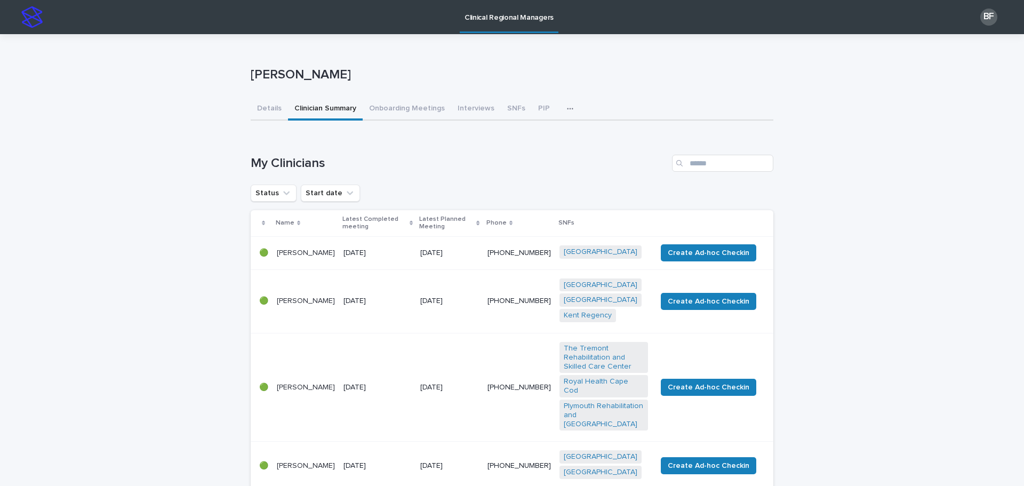
click at [715, 159] on input "Search" at bounding box center [722, 163] width 101 height 17
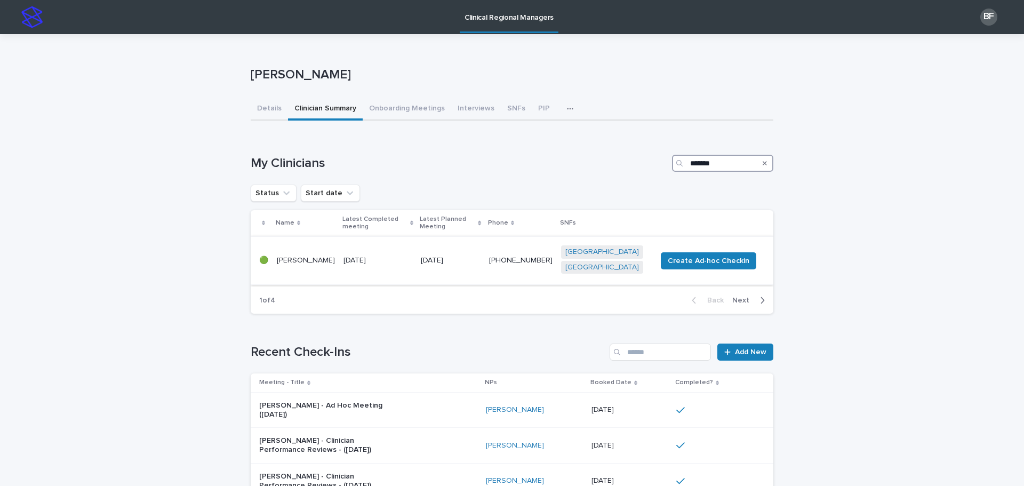
type input "*******"
click at [376, 252] on div "[DATE]" at bounding box center [378, 261] width 69 height 18
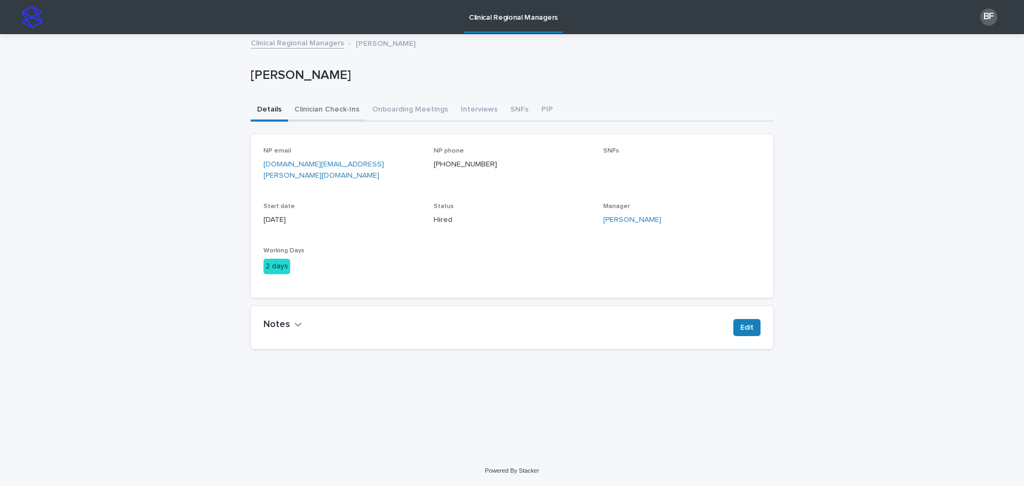
click at [314, 115] on button "Clinician Check-Ins" at bounding box center [327, 110] width 78 height 22
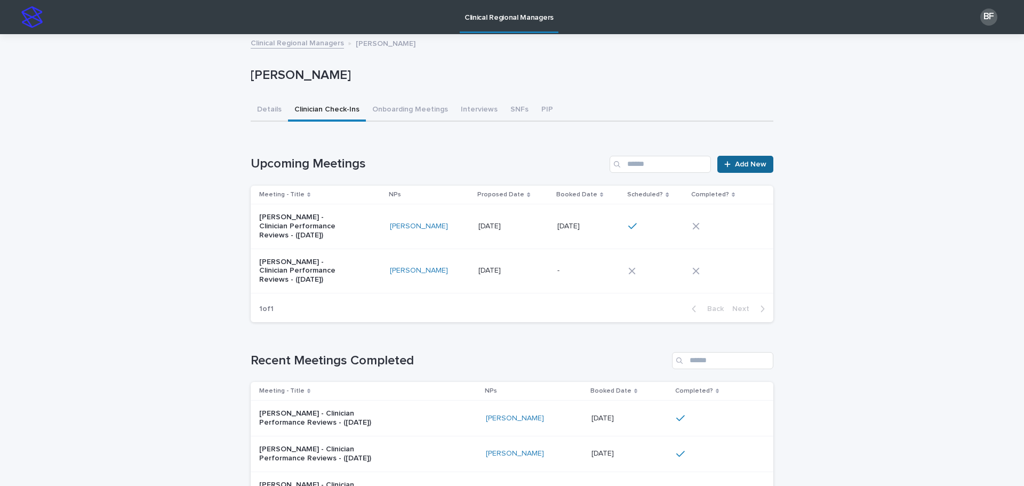
click at [752, 165] on span "Add New" at bounding box center [750, 164] width 31 height 7
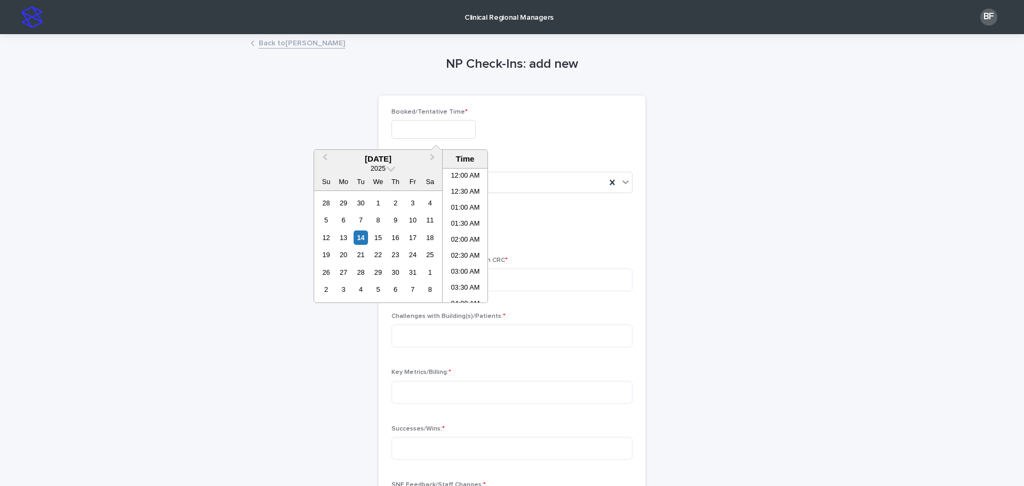
click at [437, 130] on input "text" at bounding box center [434, 129] width 84 height 19
click at [361, 238] on div "14" at bounding box center [361, 237] width 14 height 14
click at [466, 232] on li "11:00 AM" at bounding box center [465, 235] width 45 height 16
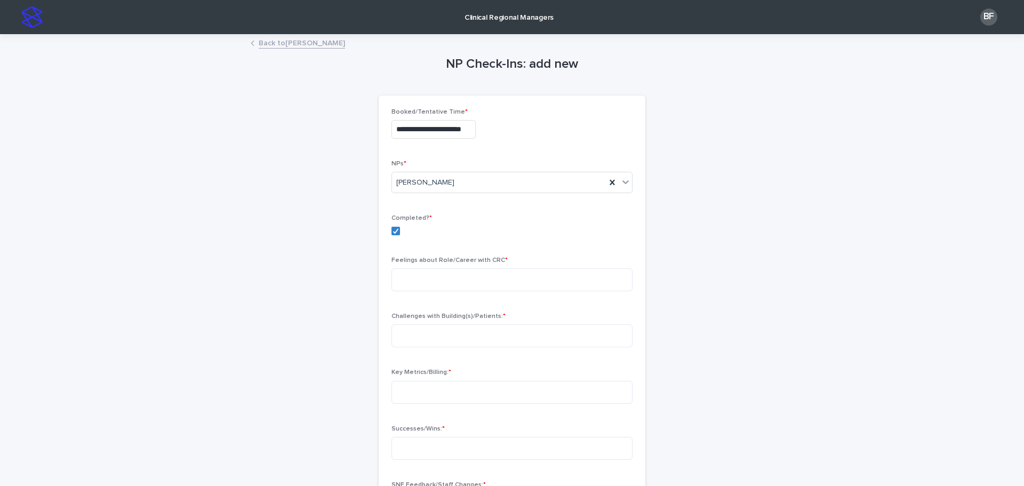
type input "**********"
click at [425, 273] on textarea at bounding box center [512, 279] width 241 height 23
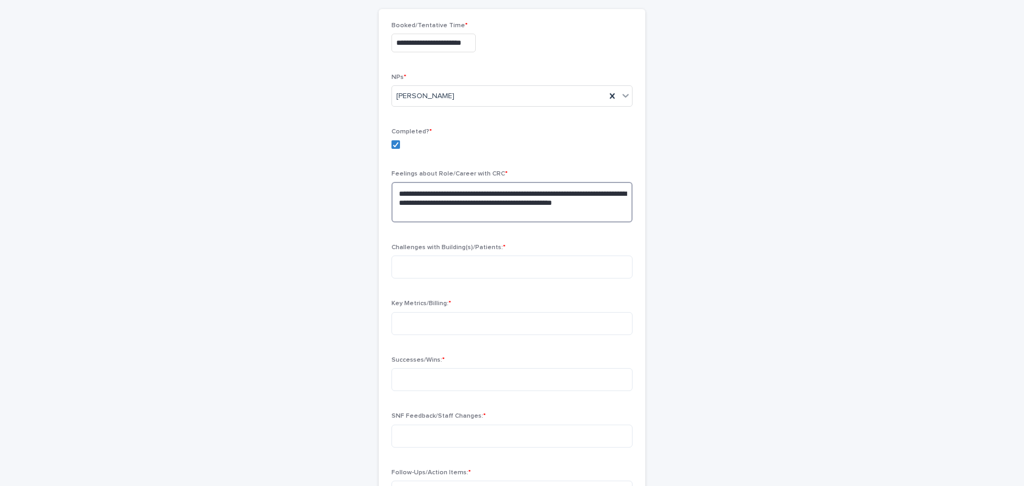
scroll to position [107, 0]
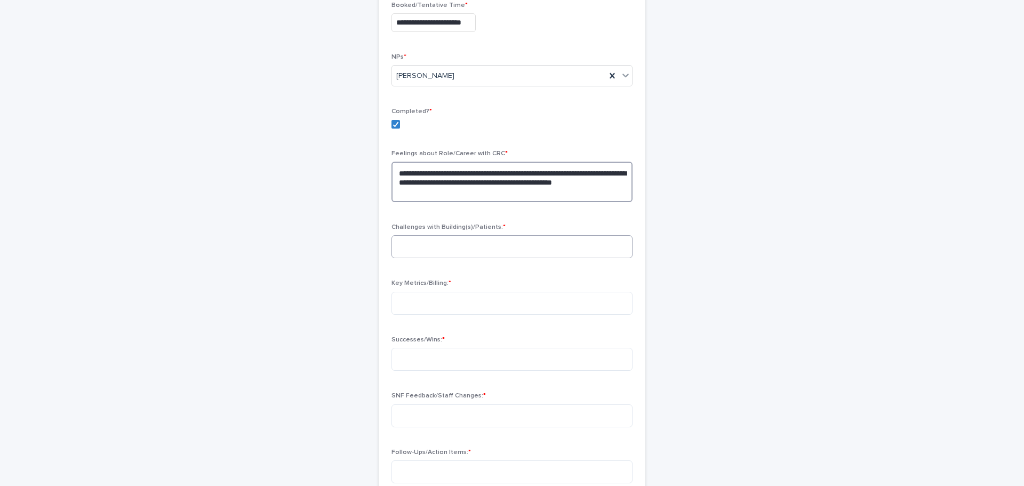
type textarea "**********"
click at [462, 241] on textarea at bounding box center [512, 246] width 241 height 23
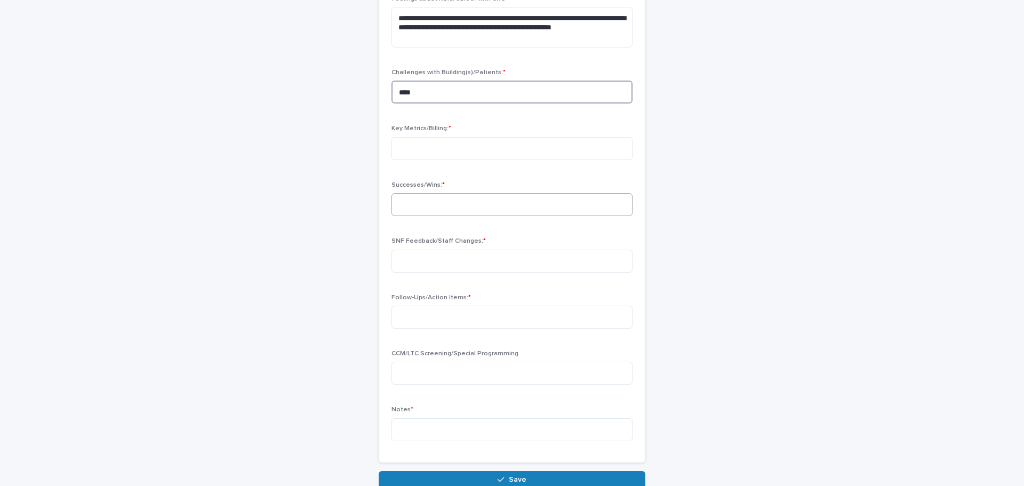
scroll to position [267, 0]
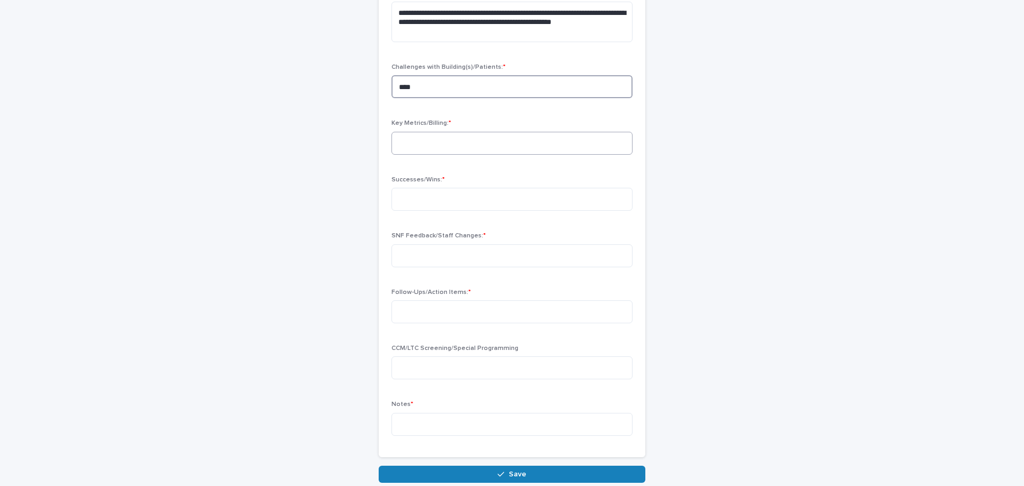
type textarea "***"
click at [467, 146] on textarea at bounding box center [512, 143] width 241 height 23
type textarea "*"
drag, startPoint x: 401, startPoint y: 212, endPoint x: 408, endPoint y: 207, distance: 8.3
click at [401, 212] on div "Successes/Wins: *" at bounding box center [512, 197] width 241 height 43
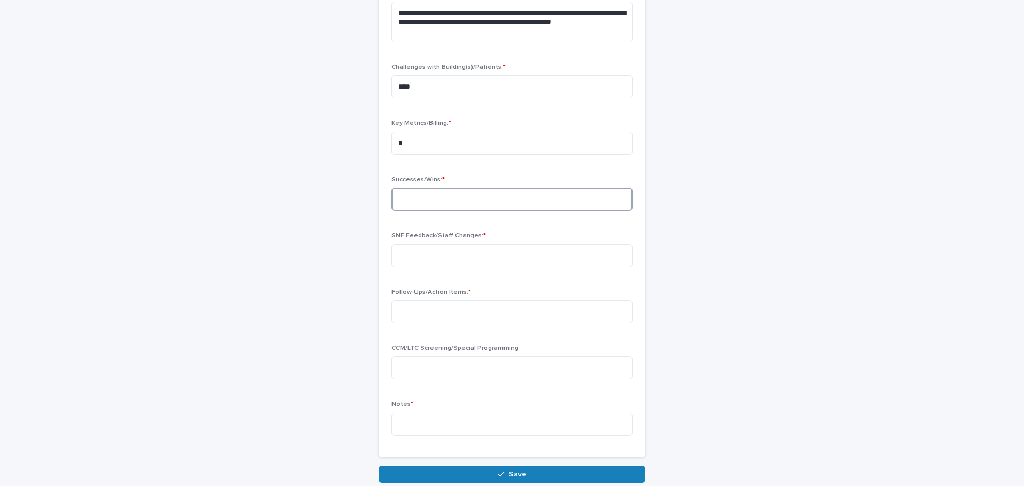
click at [420, 193] on textarea at bounding box center [512, 199] width 241 height 23
type textarea "*"
click at [408, 254] on textarea at bounding box center [512, 255] width 241 height 23
drag, startPoint x: 404, startPoint y: 251, endPoint x: 376, endPoint y: 259, distance: 28.9
click at [379, 259] on div "**********" at bounding box center [512, 143] width 267 height 628
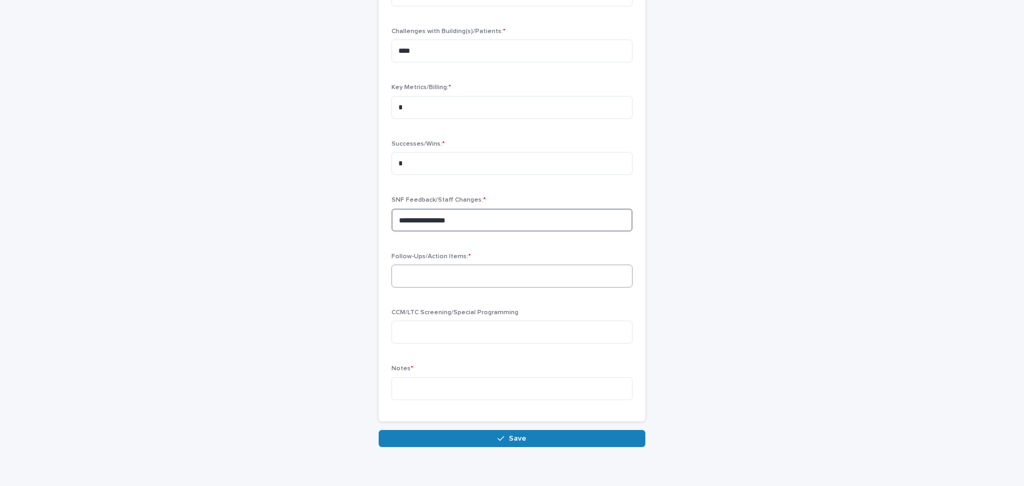
scroll to position [347, 0]
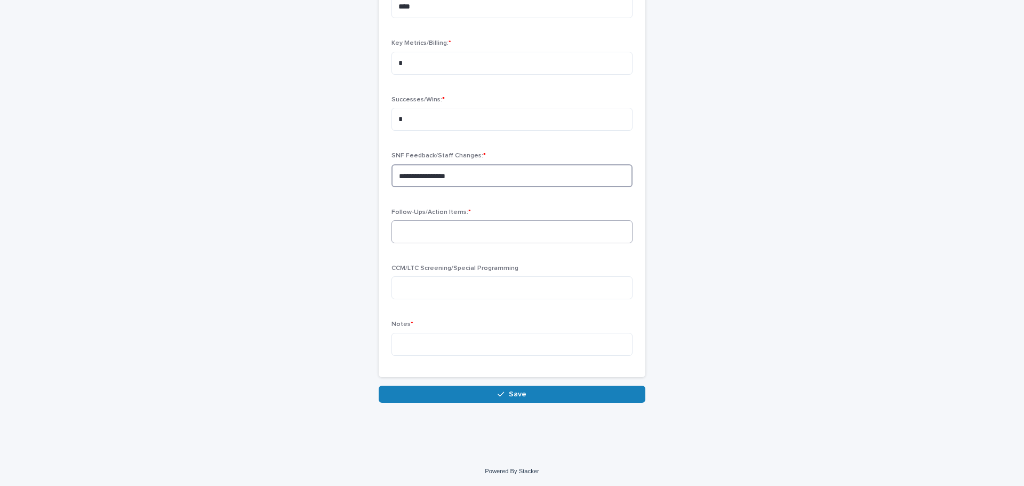
type textarea "**********"
click at [422, 228] on textarea at bounding box center [512, 231] width 241 height 23
type textarea "*"
type textarea "***"
click at [441, 285] on textarea at bounding box center [512, 287] width 241 height 23
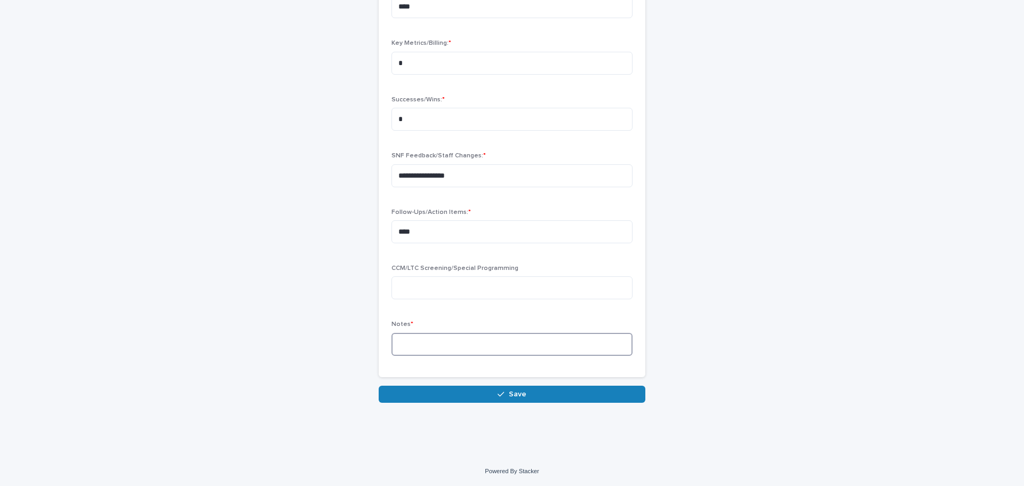
click at [421, 341] on textarea at bounding box center [512, 344] width 241 height 23
type textarea "*"
click at [466, 393] on button "Save" at bounding box center [512, 394] width 267 height 17
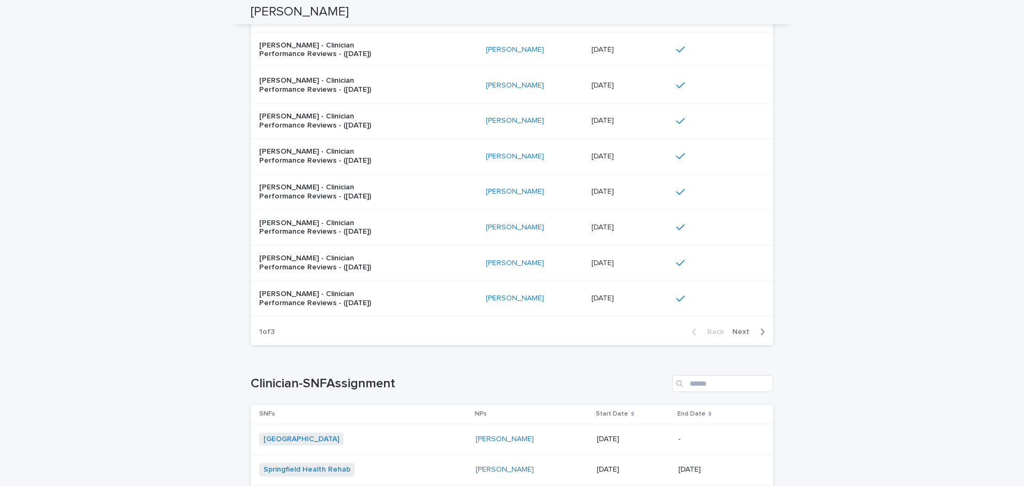
scroll to position [111, 0]
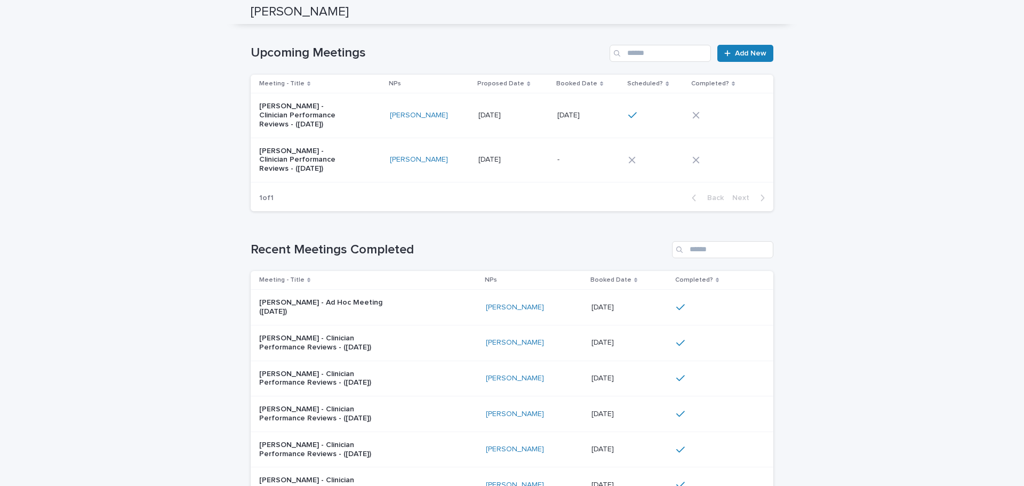
click at [443, 305] on div "Yeonsoo Kim - Ad Hoc Meeting (Oct 2025)" at bounding box center [368, 307] width 218 height 27
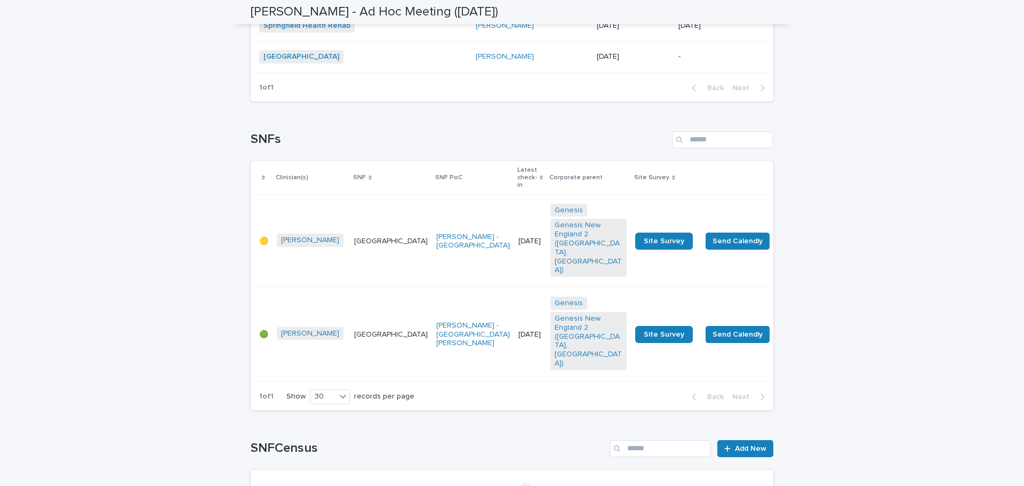
scroll to position [669, 0]
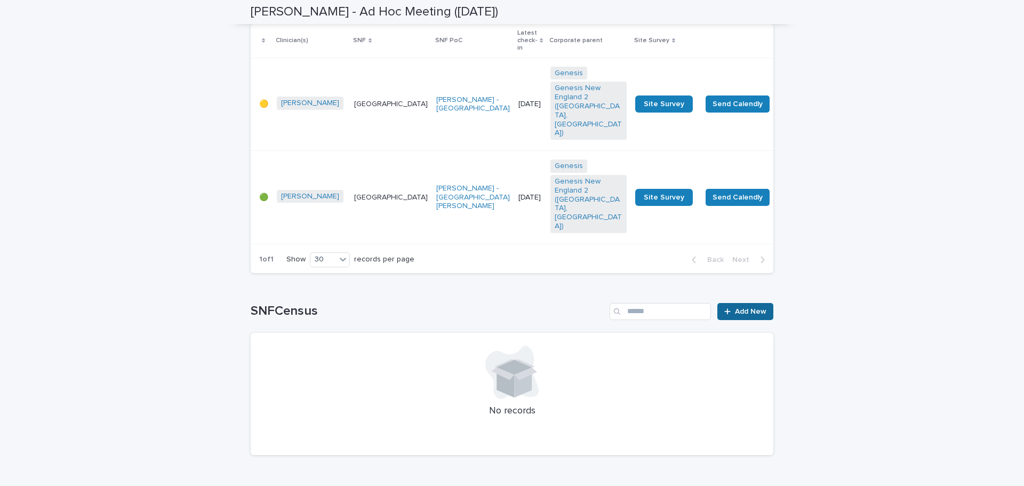
click at [735, 308] on span "Add New" at bounding box center [750, 311] width 31 height 7
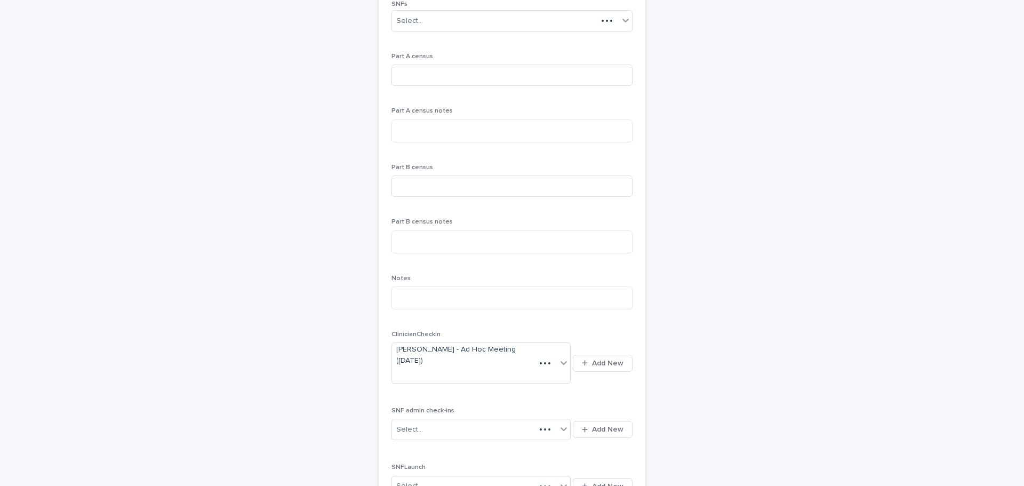
scroll to position [38, 0]
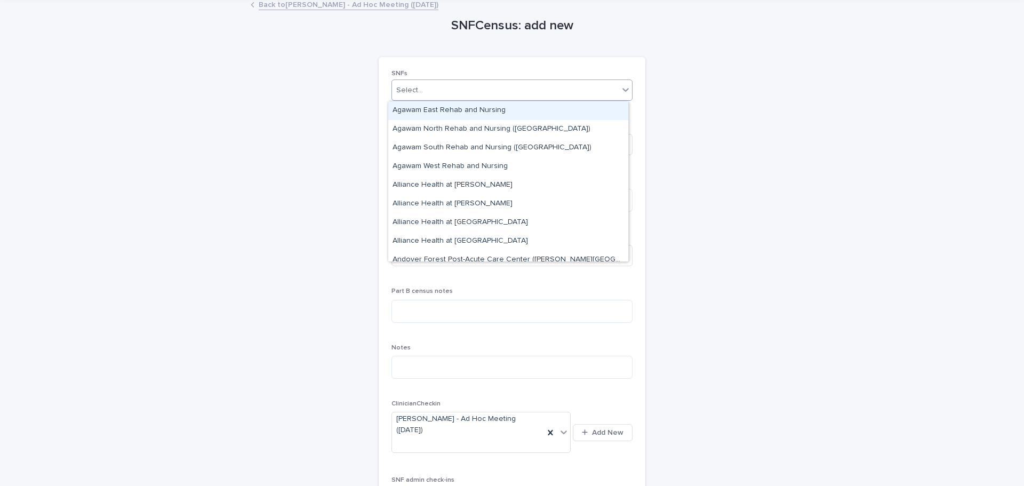
click at [413, 91] on div "Select..." at bounding box center [409, 90] width 27 height 11
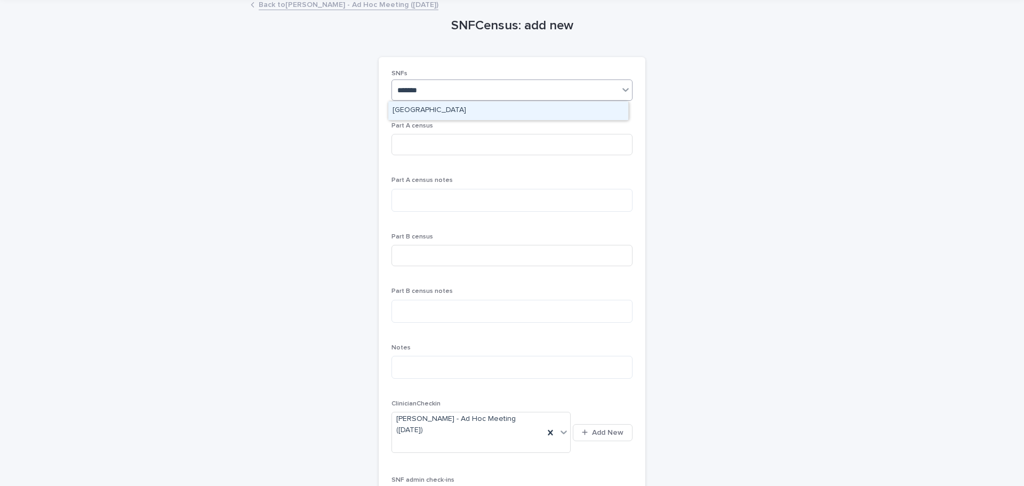
type input "********"
click at [422, 110] on div "[GEOGRAPHIC_DATA]" at bounding box center [508, 110] width 240 height 19
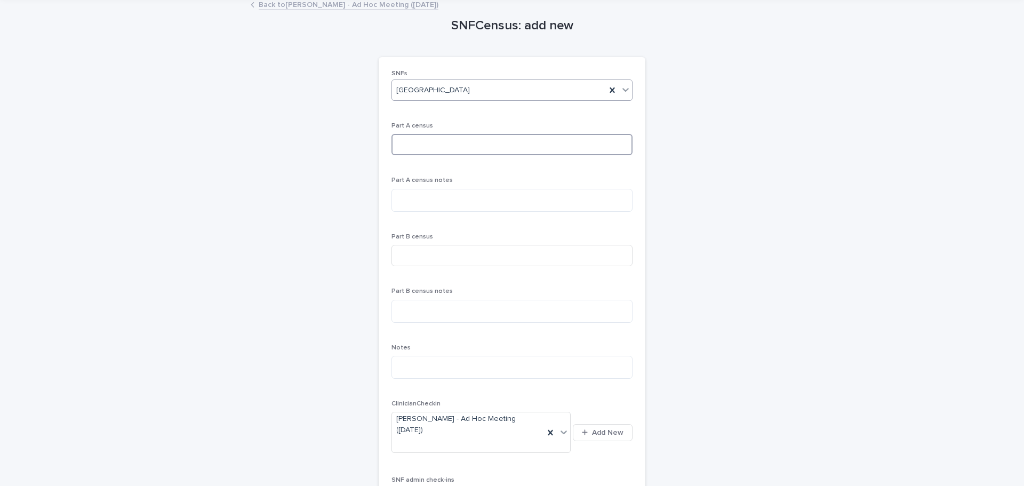
click at [414, 142] on input at bounding box center [512, 144] width 241 height 21
type input "**"
click at [401, 252] on input at bounding box center [512, 255] width 241 height 21
type input "**"
drag, startPoint x: 214, startPoint y: 214, endPoint x: 236, endPoint y: 219, distance: 22.4
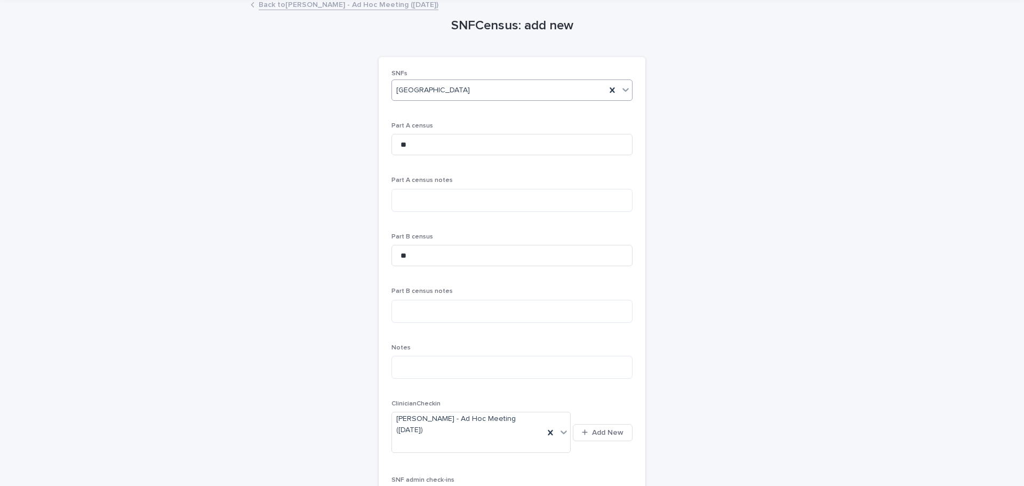
click at [214, 214] on div "Loading... Saving… Loading... Saving… SNFCensus: add new Loading... Saving… Loa…" at bounding box center [512, 418] width 1024 height 842
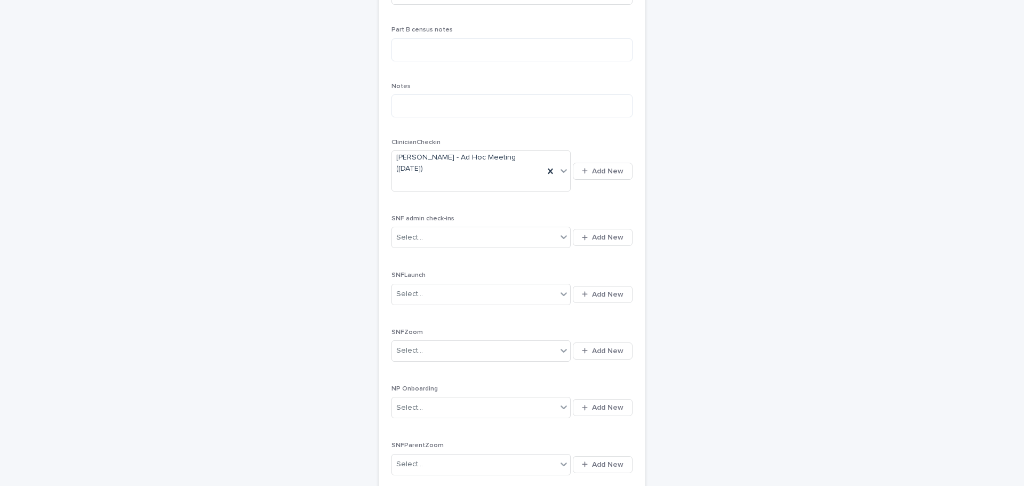
scroll to position [358, 0]
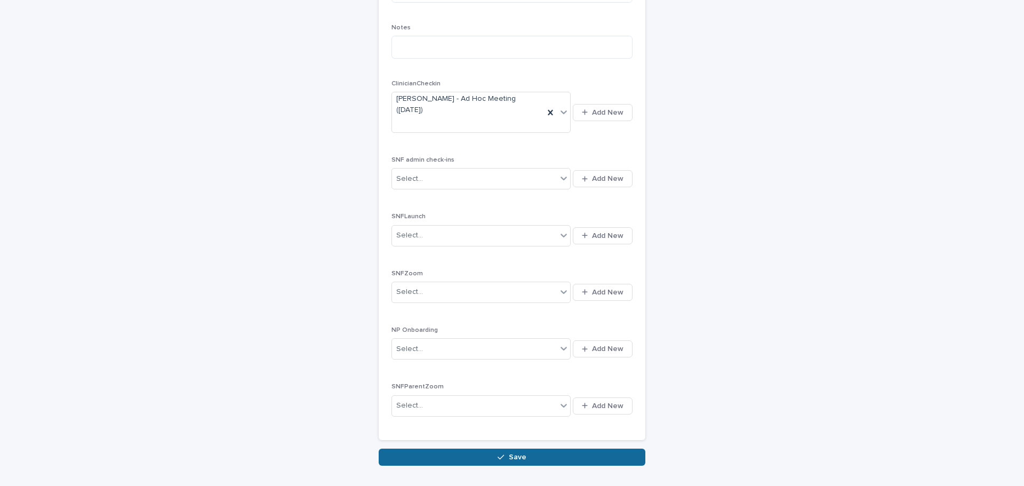
click at [490, 449] on button "Save" at bounding box center [512, 457] width 267 height 17
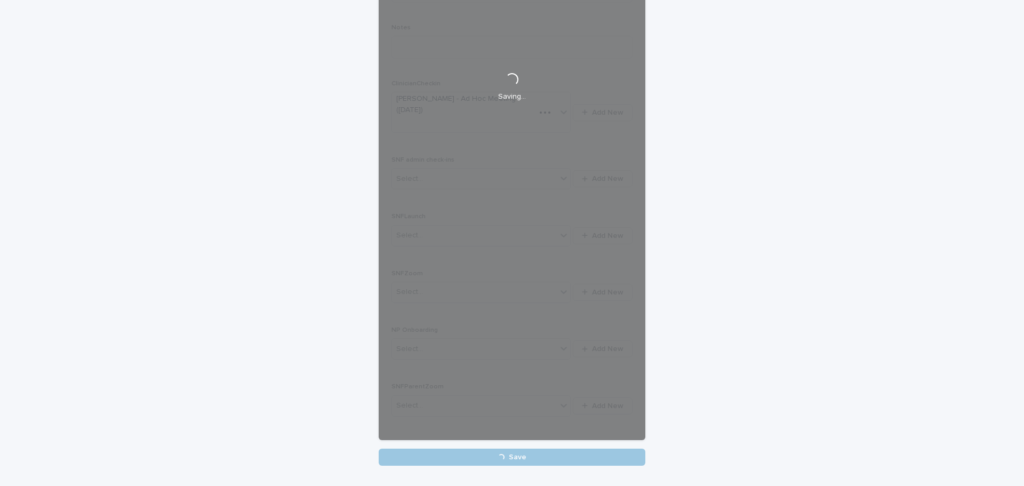
scroll to position [368, 0]
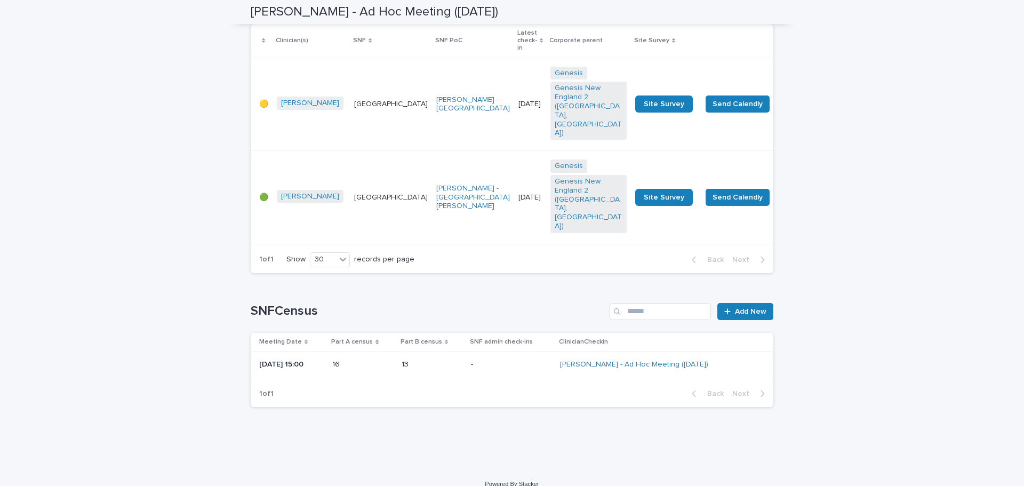
scroll to position [620, 0]
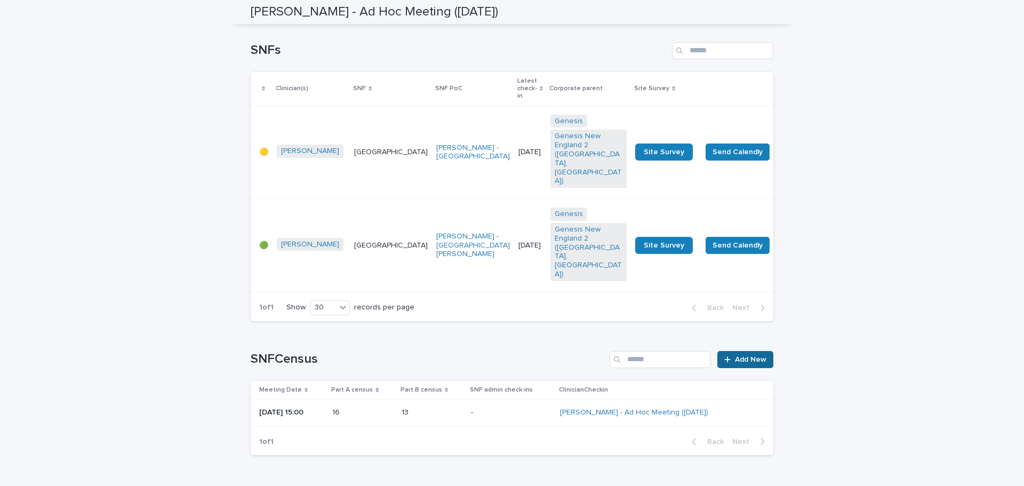
click at [744, 351] on link "Add New" at bounding box center [745, 359] width 56 height 17
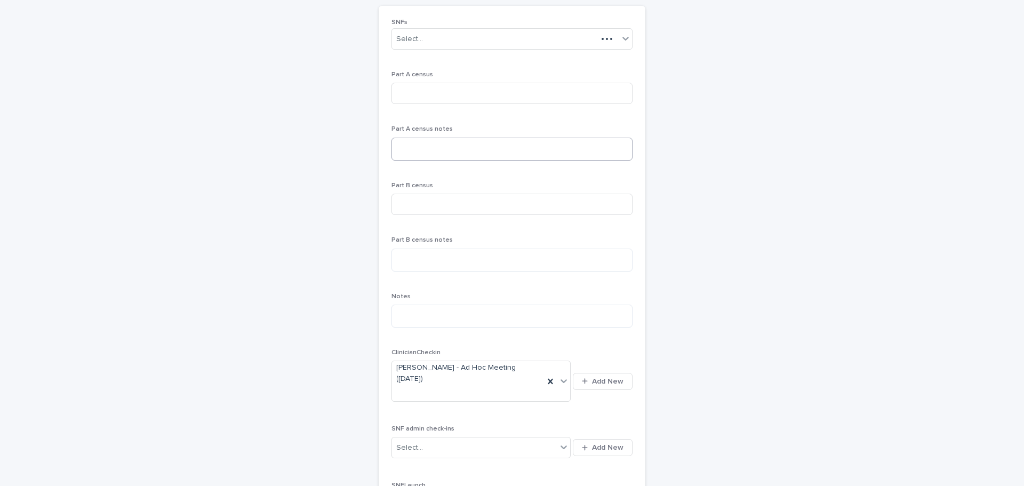
scroll to position [82, 0]
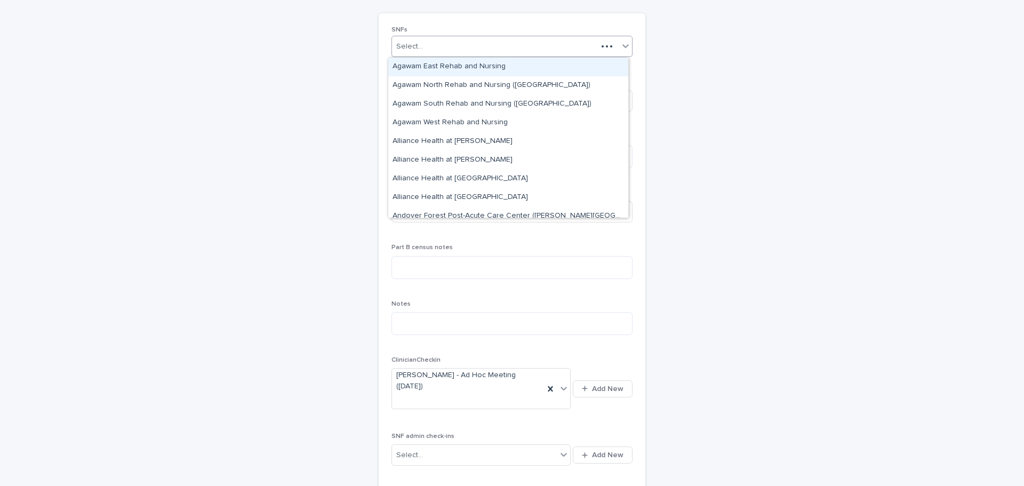
click at [421, 47] on div "Select..." at bounding box center [494, 47] width 205 height 18
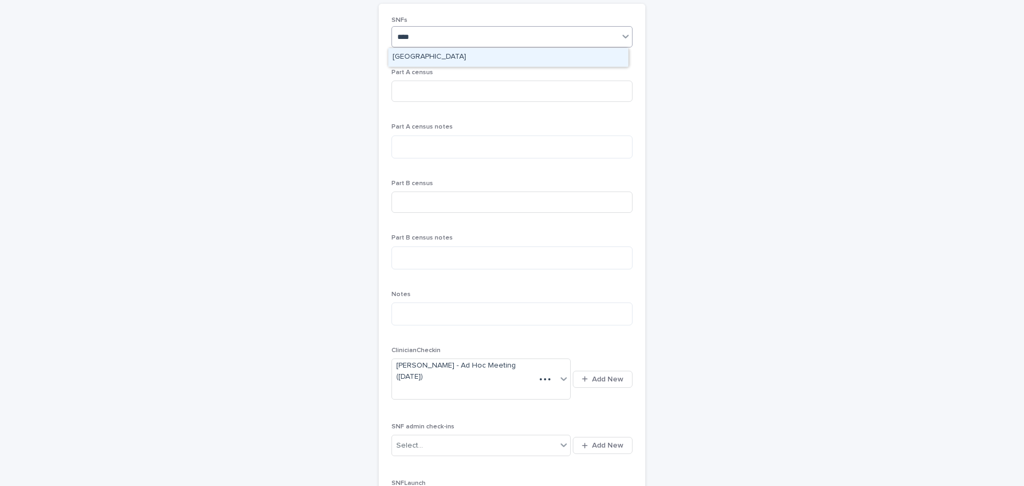
type input "*****"
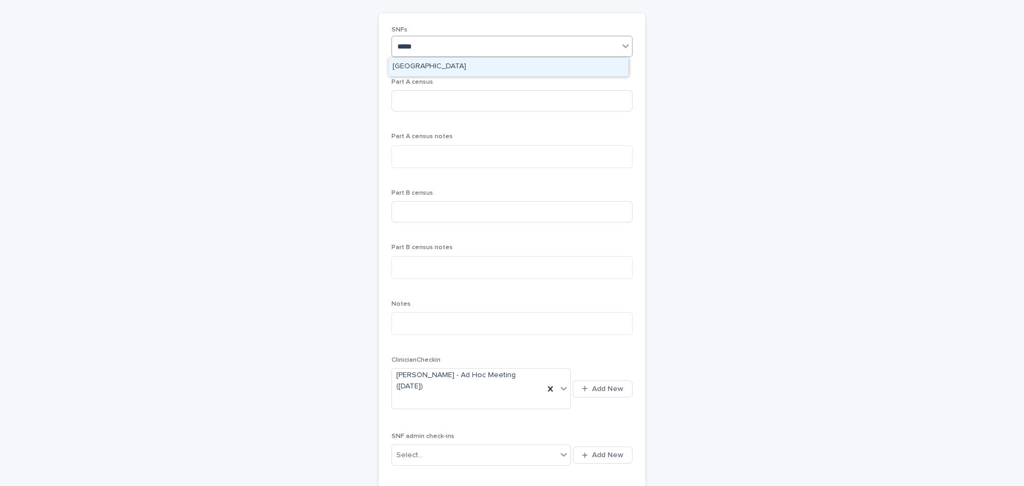
click at [428, 60] on div "[GEOGRAPHIC_DATA]" at bounding box center [508, 67] width 240 height 19
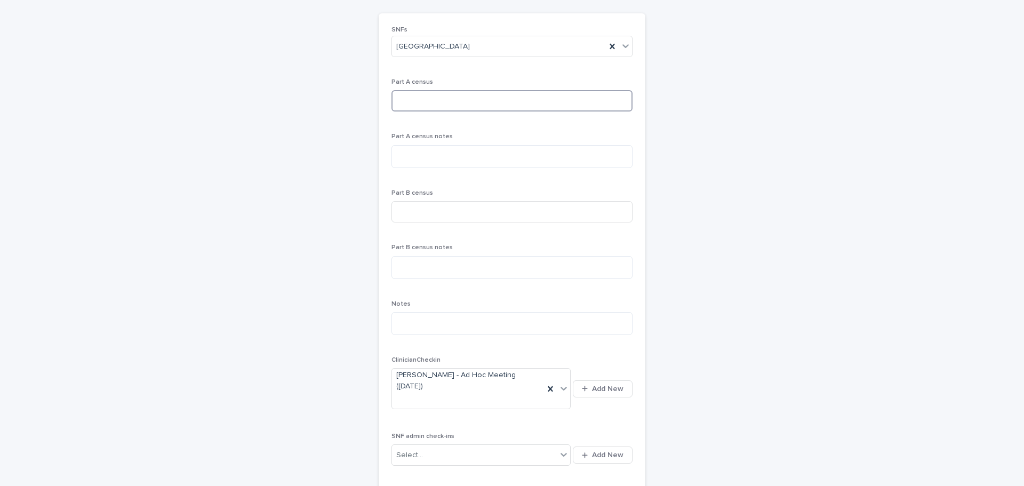
click at [412, 100] on input at bounding box center [512, 100] width 241 height 21
type input "**"
click at [424, 211] on input at bounding box center [512, 211] width 241 height 21
type input "**"
click at [313, 209] on div "SNFCensus: add new Loading... Saving… Loading... Saving… Loading... Saving… SNF…" at bounding box center [512, 347] width 523 height 789
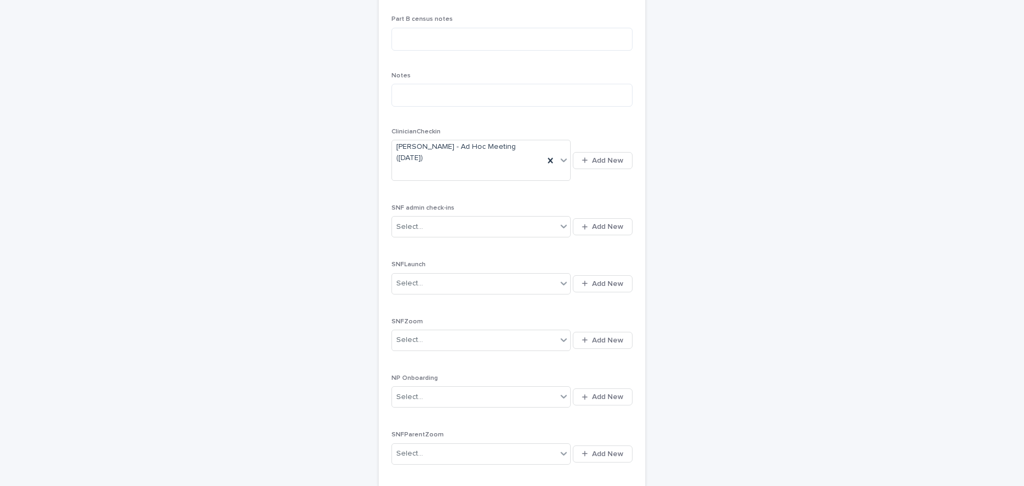
scroll to position [402, 0]
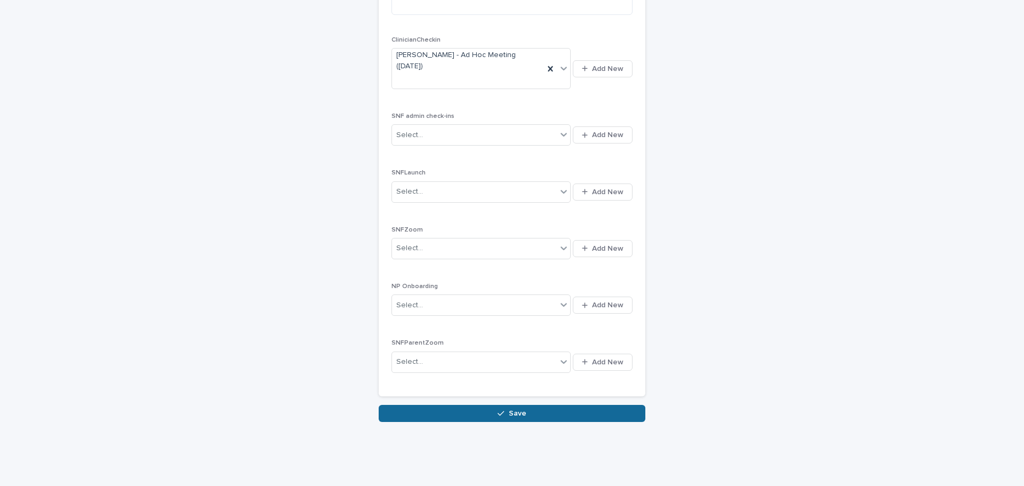
click at [480, 405] on button "Save" at bounding box center [512, 413] width 267 height 17
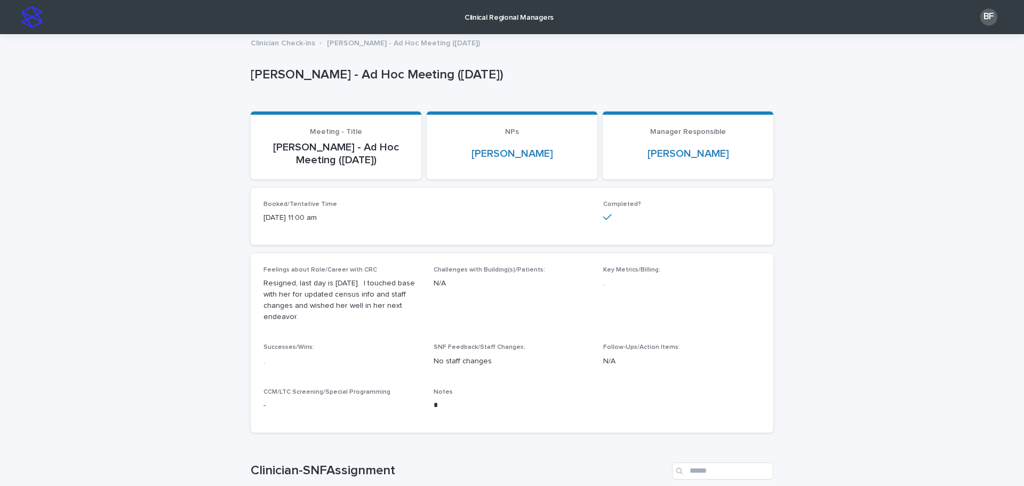
click at [490, 16] on p "Clinical Regional Managers" at bounding box center [509, 11] width 89 height 22
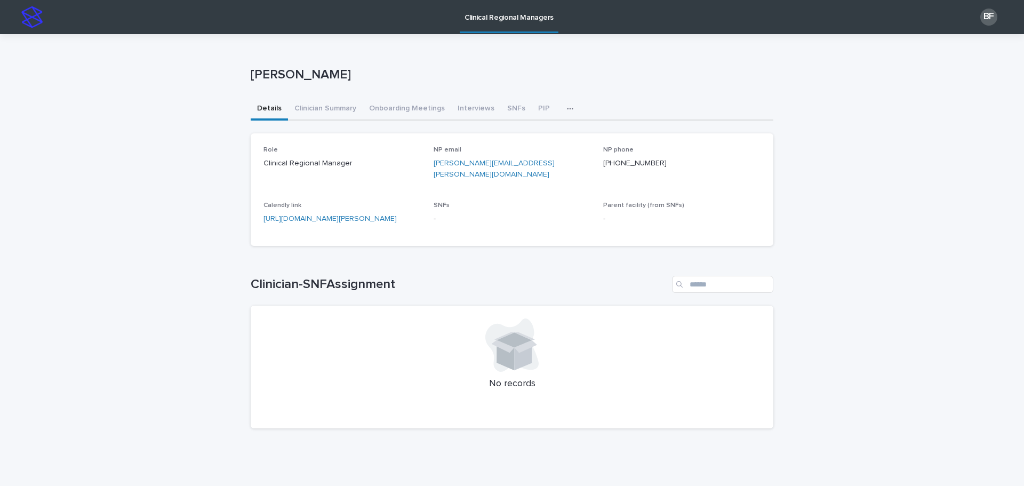
click at [497, 16] on p "Clinical Regional Managers" at bounding box center [509, 11] width 89 height 22
